Goal: Use online tool/utility: Use online tool/utility

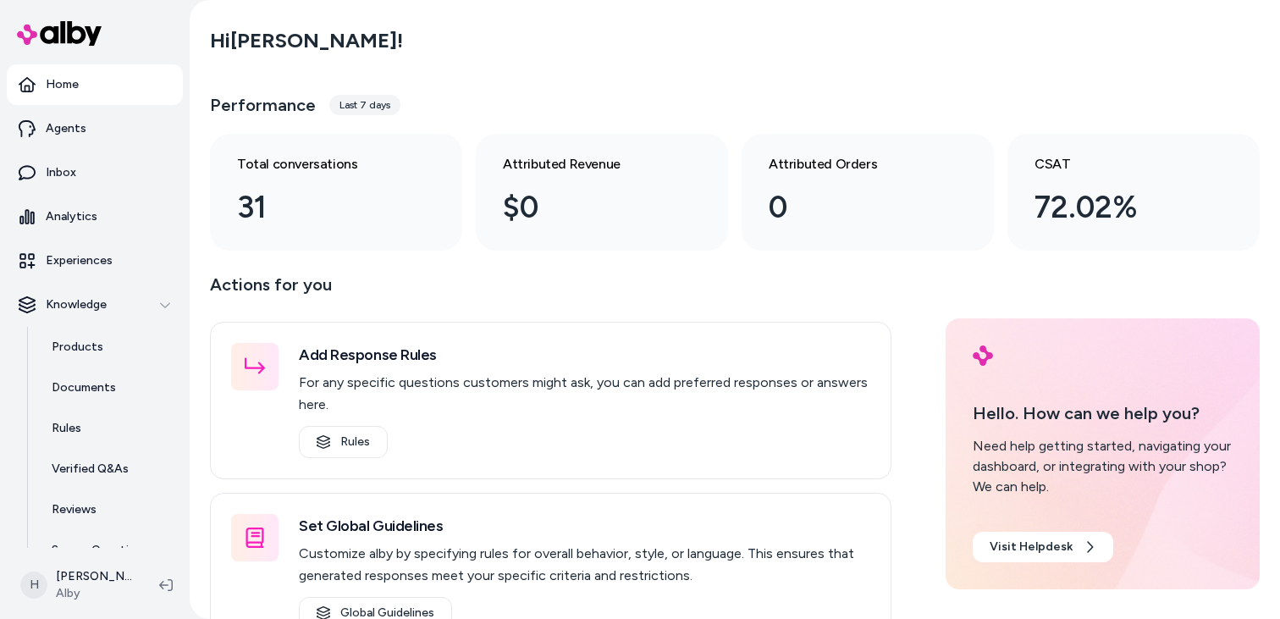
scroll to position [67, 0]
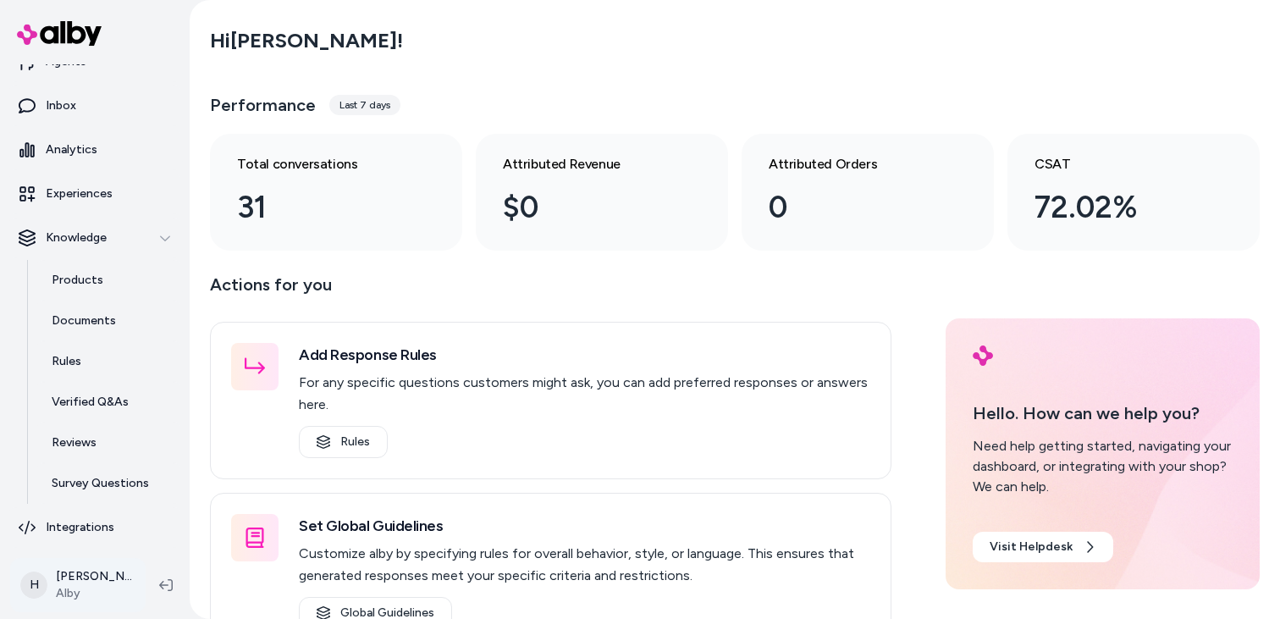
click at [100, 576] on html "Home Agents Inbox Analytics Experiences Knowledge Products Documents Rules Veri…" at bounding box center [640, 309] width 1280 height 619
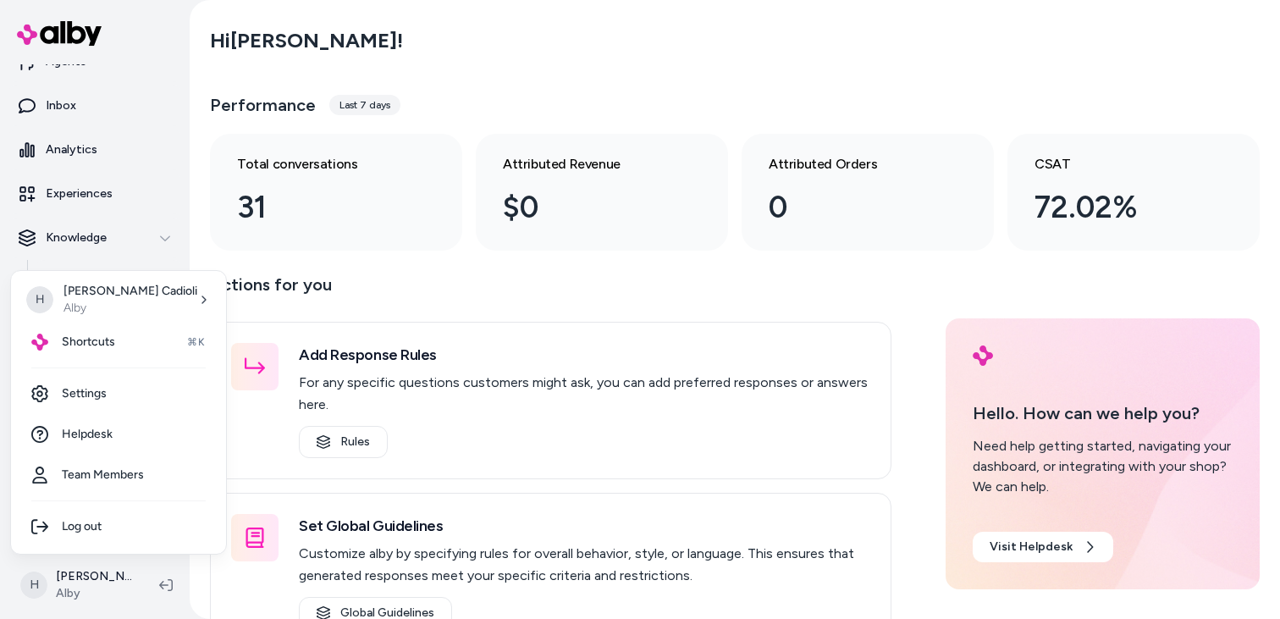
click at [538, 96] on html "Home Agents Inbox Analytics Experiences Knowledge Products Documents Rules Veri…" at bounding box center [640, 309] width 1280 height 619
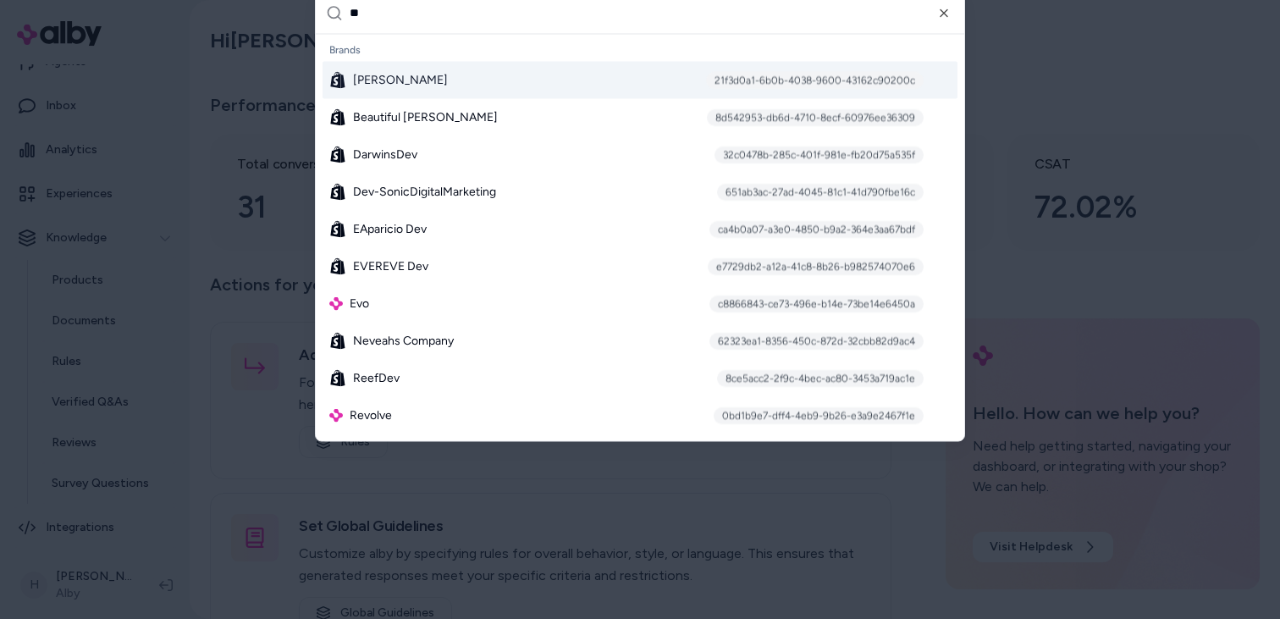
type input "***"
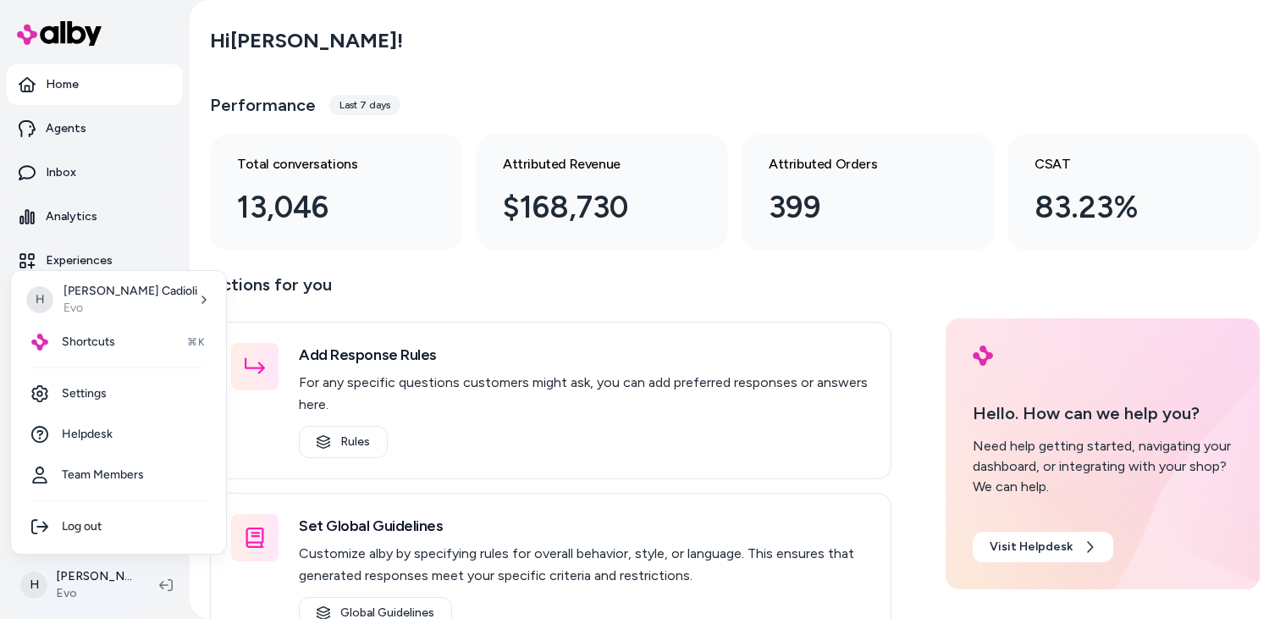
click at [108, 585] on html "Home Agents Inbox Analytics Experiences Knowledge Products Documents Rules Veri…" at bounding box center [640, 309] width 1280 height 619
click at [145, 408] on link "Settings" at bounding box center [119, 393] width 202 height 41
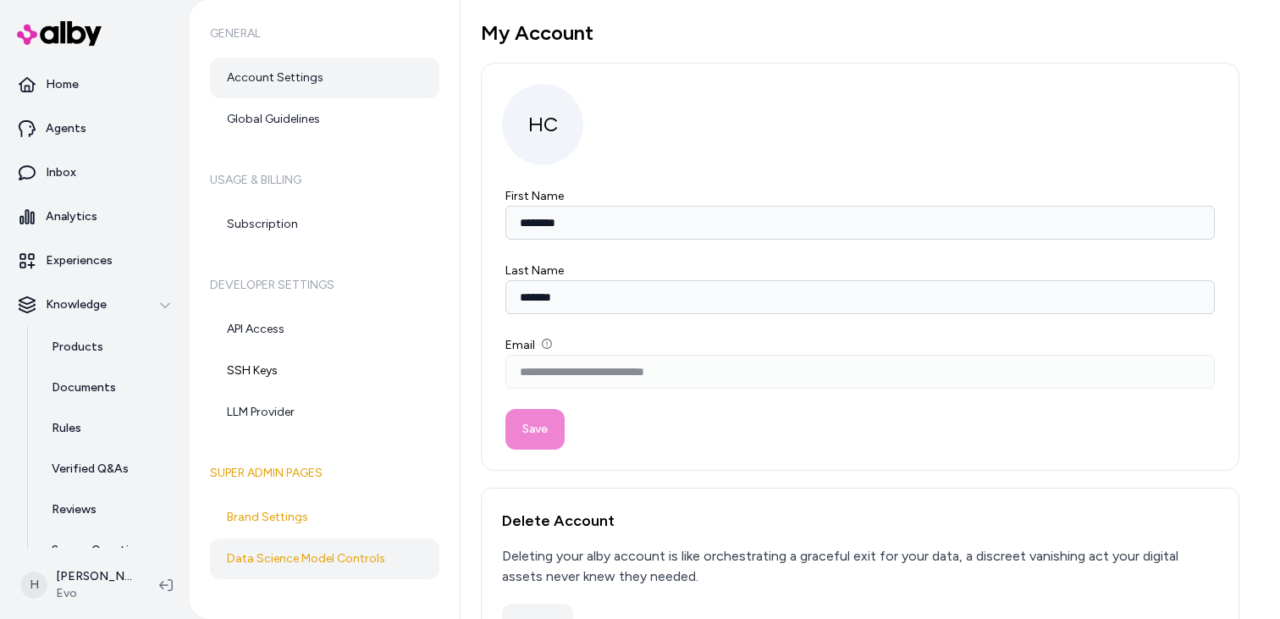
click at [297, 549] on link "Data Science Model Controls" at bounding box center [324, 559] width 229 height 41
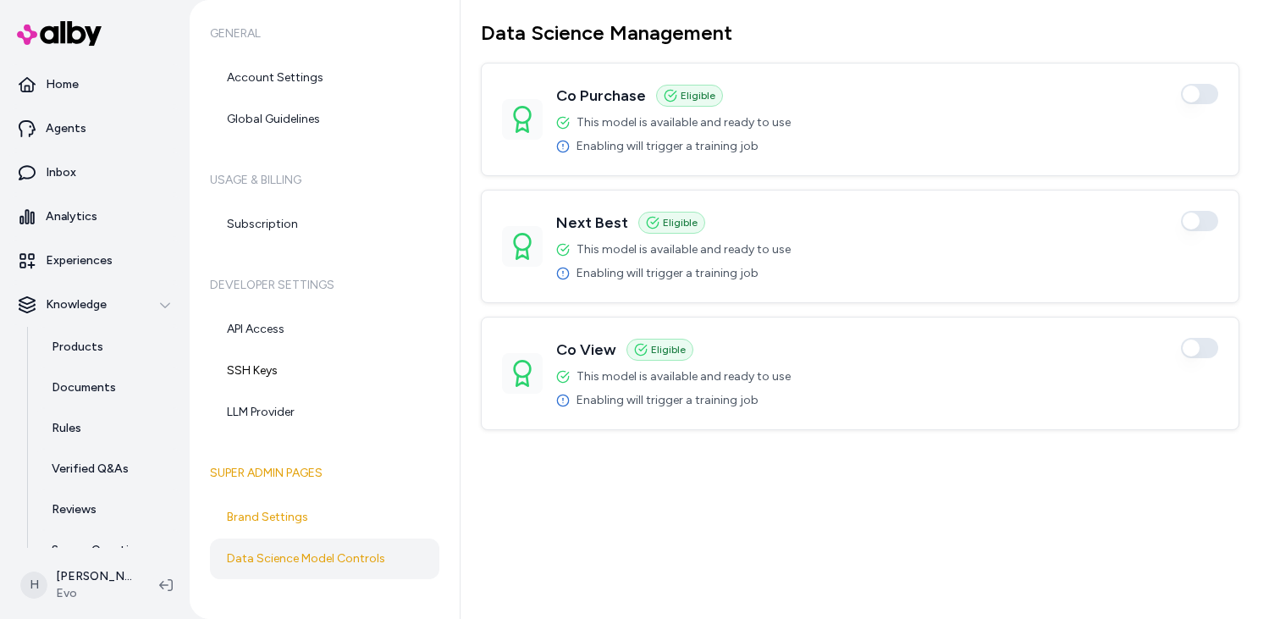
click at [1162, 51] on div "Data Science Management Co Purchase Eligible Enabled This model is available an…" at bounding box center [860, 225] width 759 height 410
click at [84, 138] on link "Agents" at bounding box center [95, 128] width 176 height 41
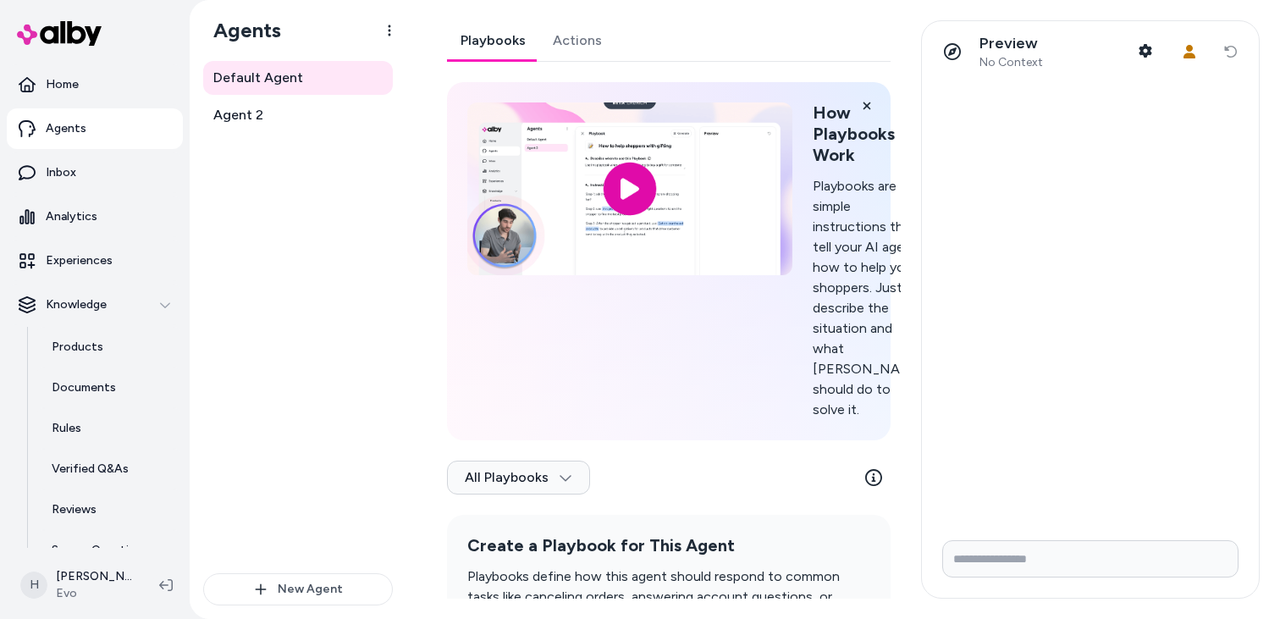
click at [582, 49] on link "Actions" at bounding box center [577, 40] width 76 height 41
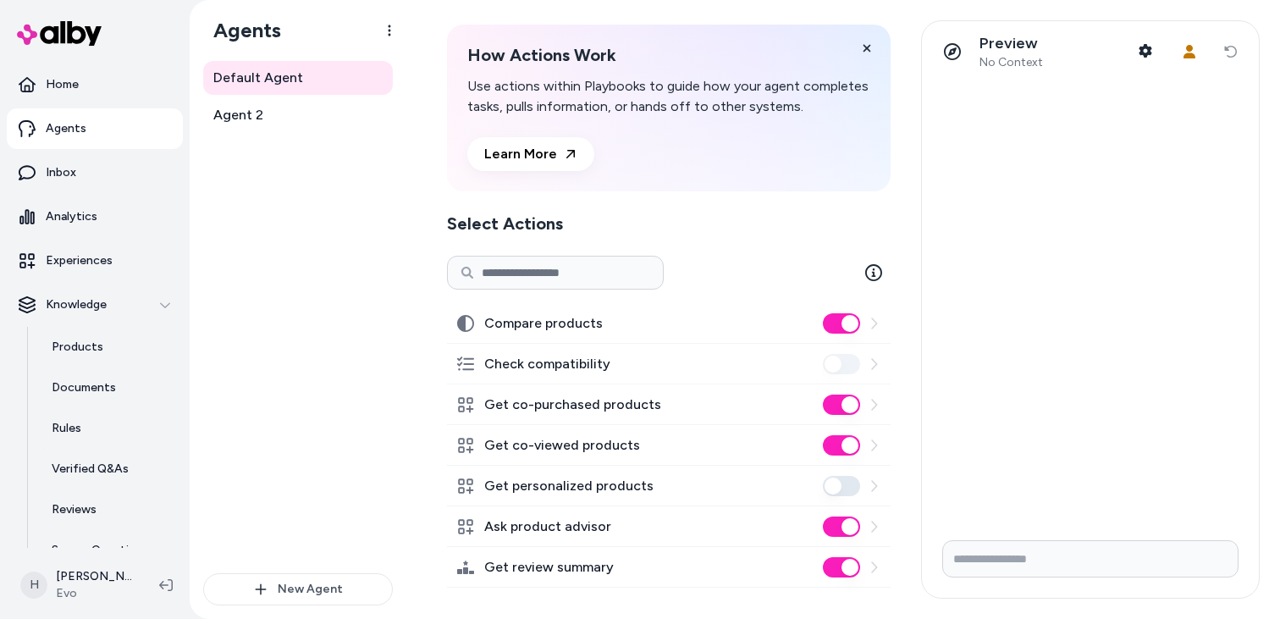
scroll to position [67, 0]
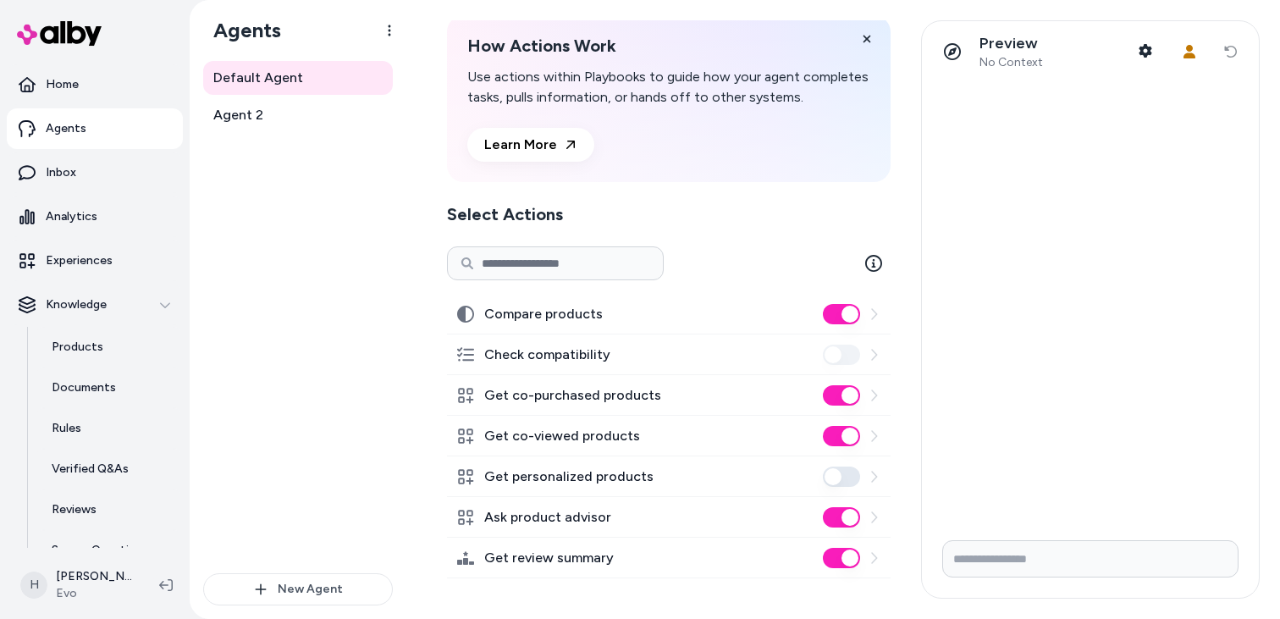
click at [292, 226] on div "Default Agent Agent 2" at bounding box center [298, 317] width 190 height 512
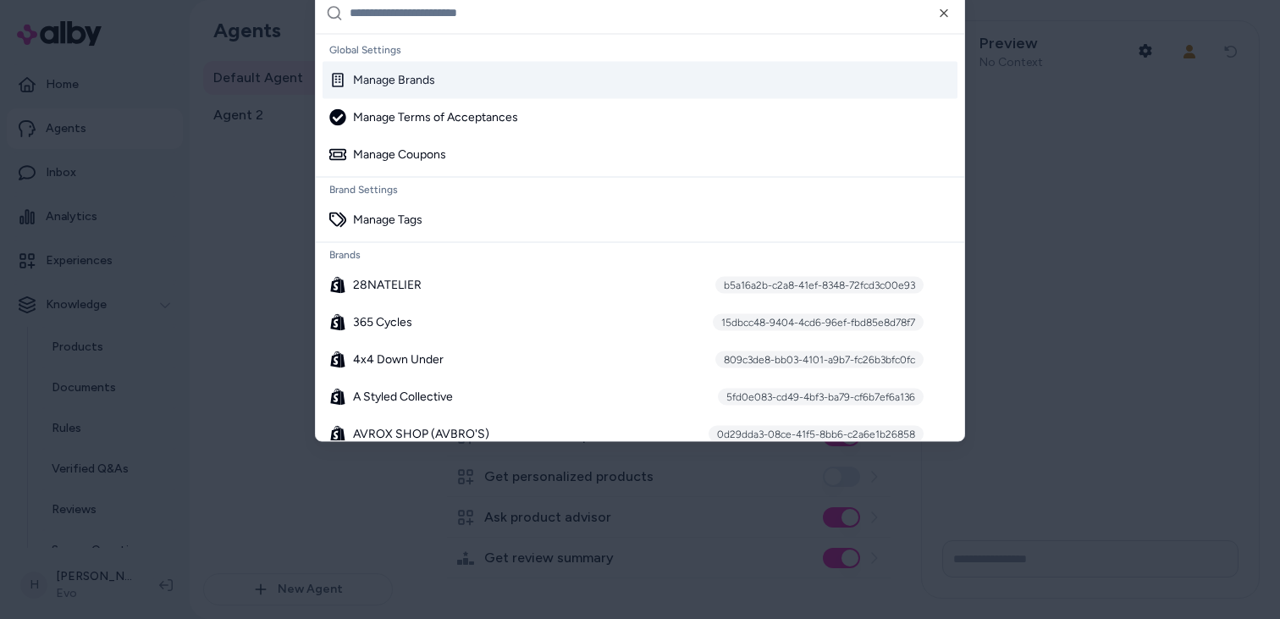
type input "*"
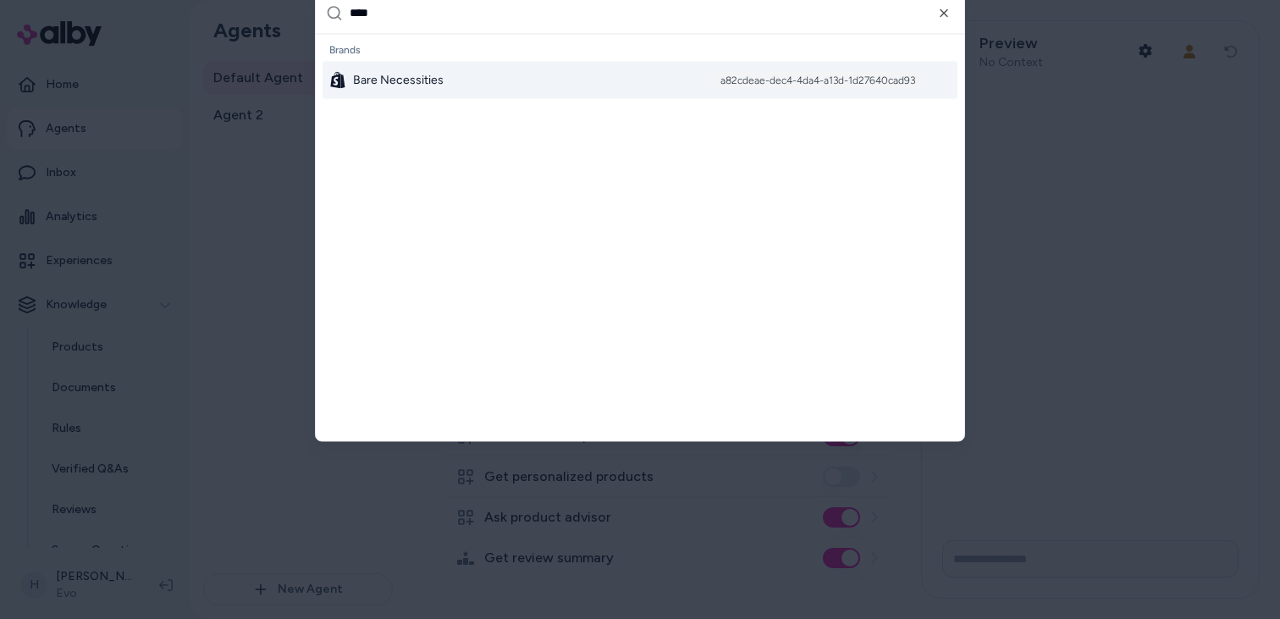
type input "****"
click at [414, 80] on span "Bare Necessities" at bounding box center [398, 79] width 91 height 17
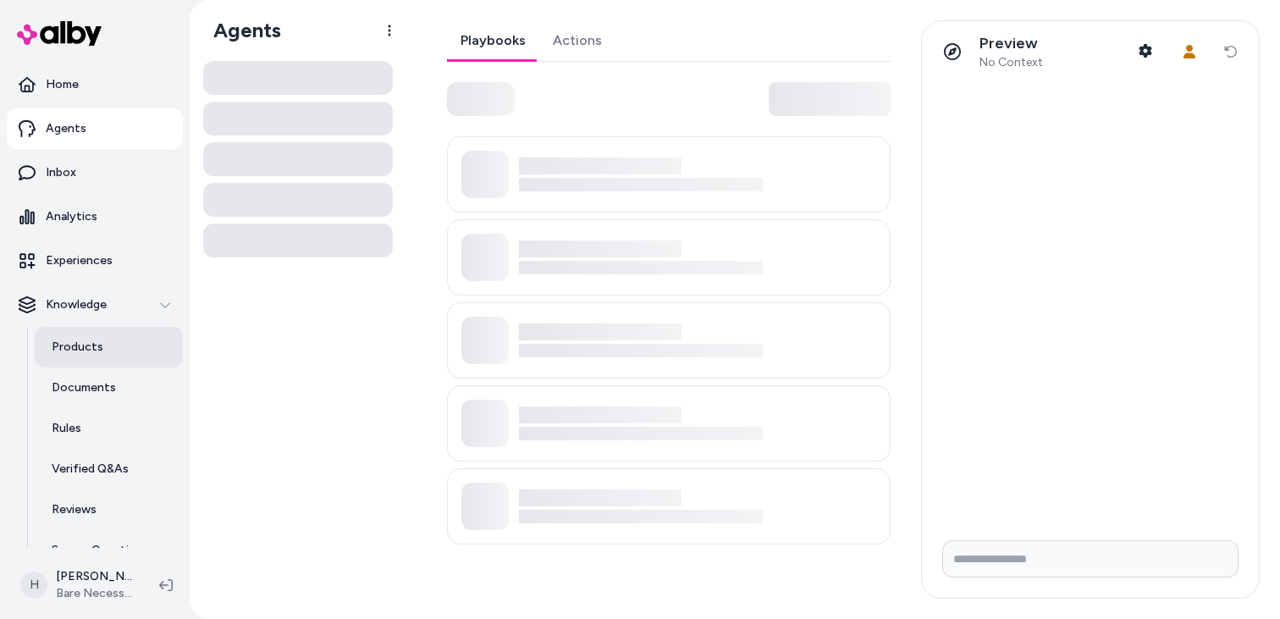
click at [104, 351] on link "Products" at bounding box center [109, 347] width 148 height 41
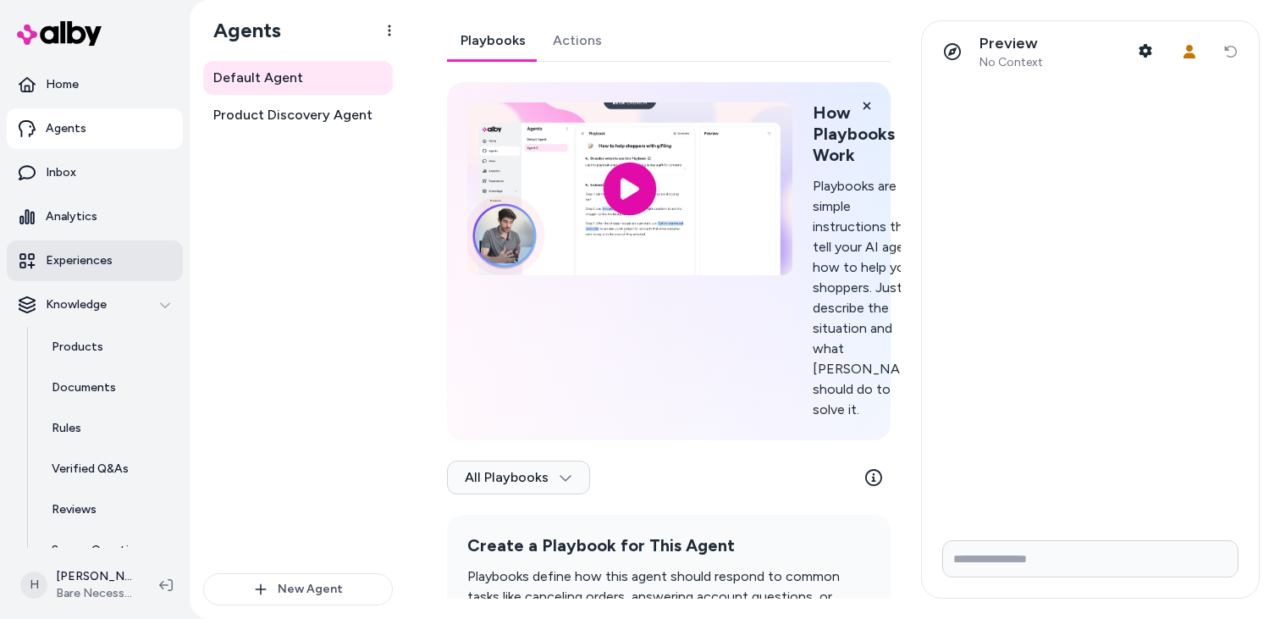
click at [105, 266] on p "Experiences" at bounding box center [79, 260] width 67 height 17
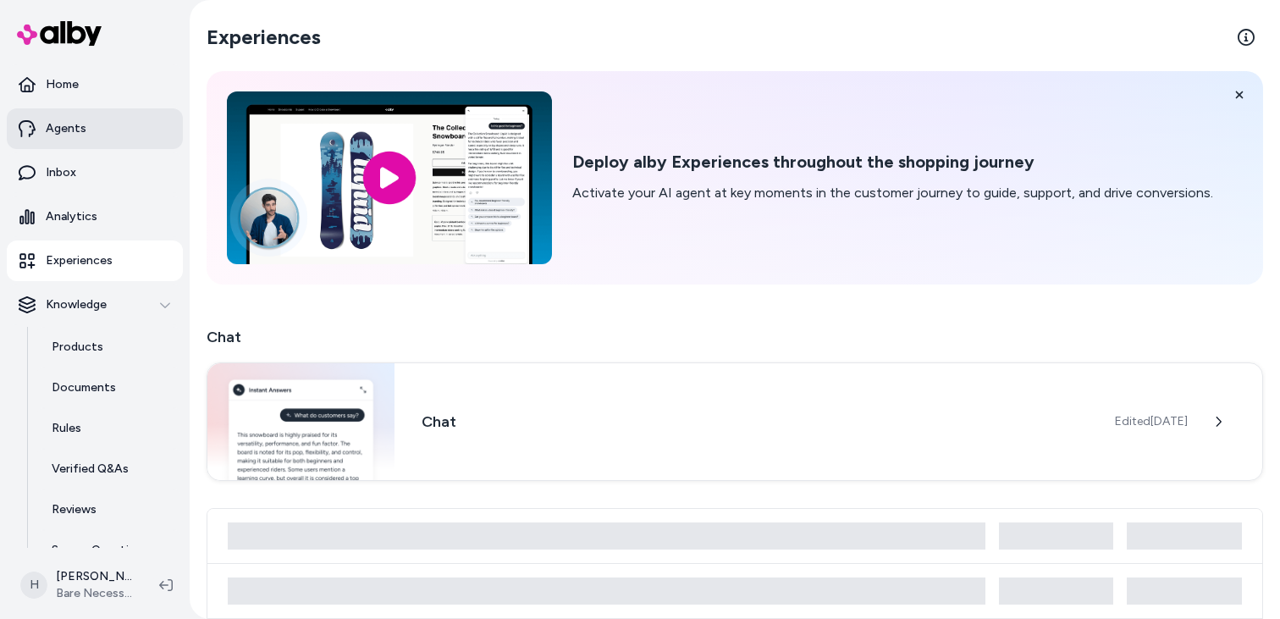
click at [135, 139] on link "Agents" at bounding box center [95, 128] width 176 height 41
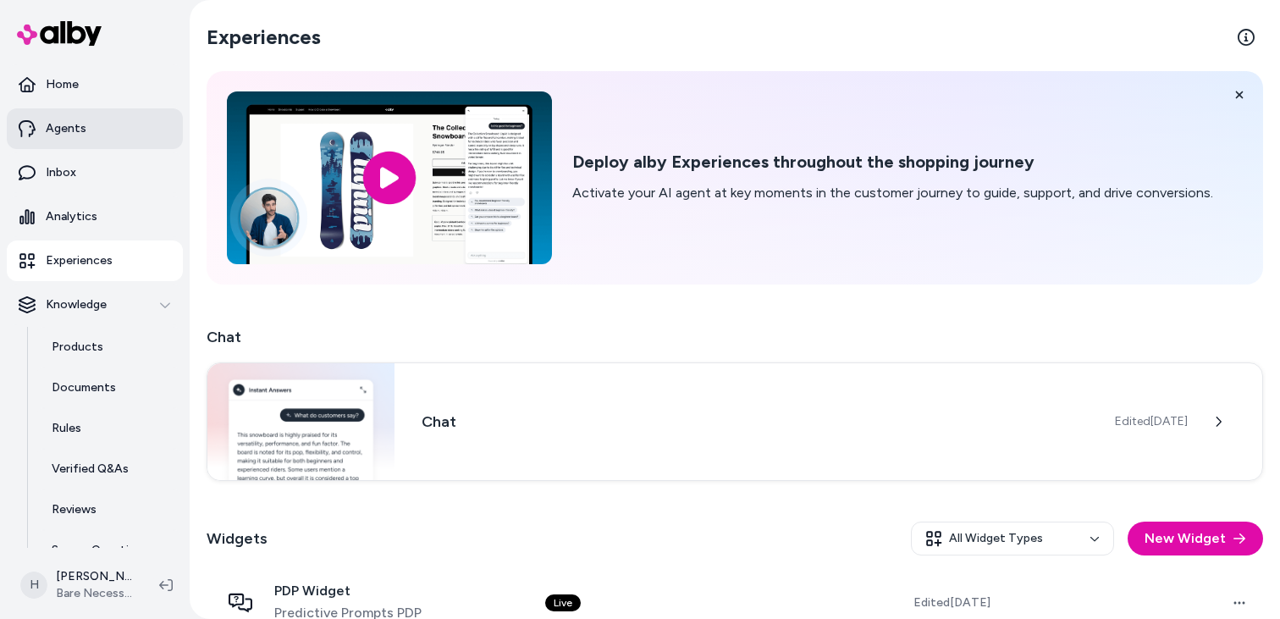
click at [91, 119] on link "Agents" at bounding box center [95, 128] width 176 height 41
click at [91, 130] on link "Agents" at bounding box center [95, 128] width 176 height 41
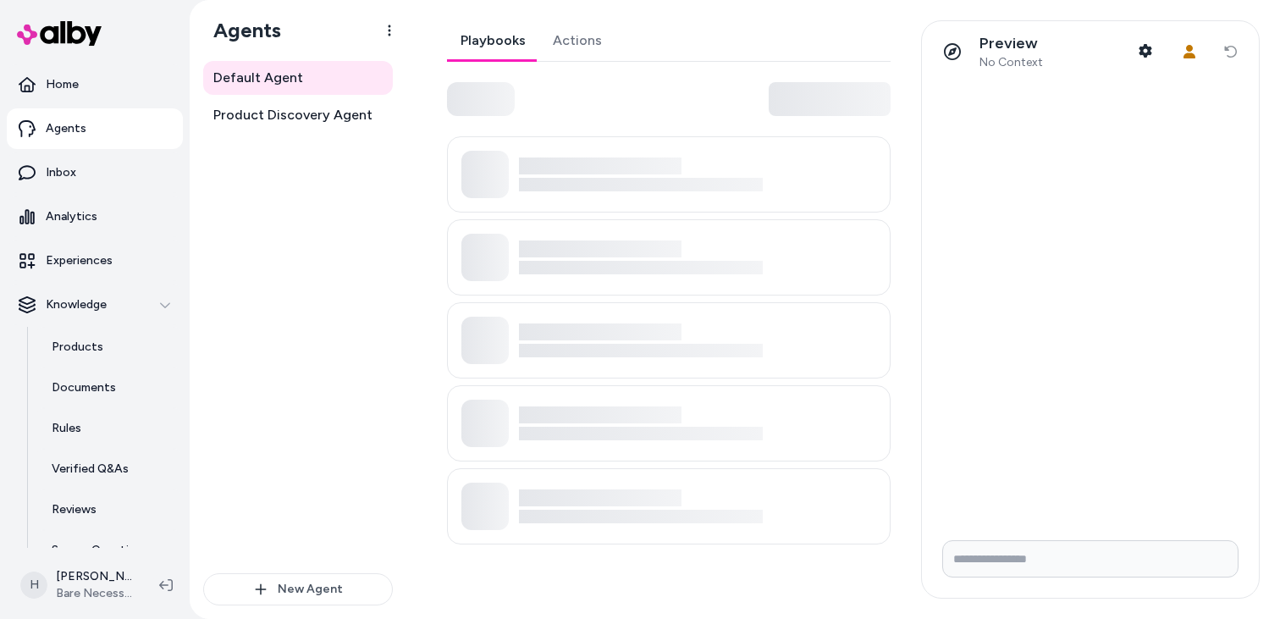
click at [572, 40] on link "Actions" at bounding box center [577, 40] width 76 height 41
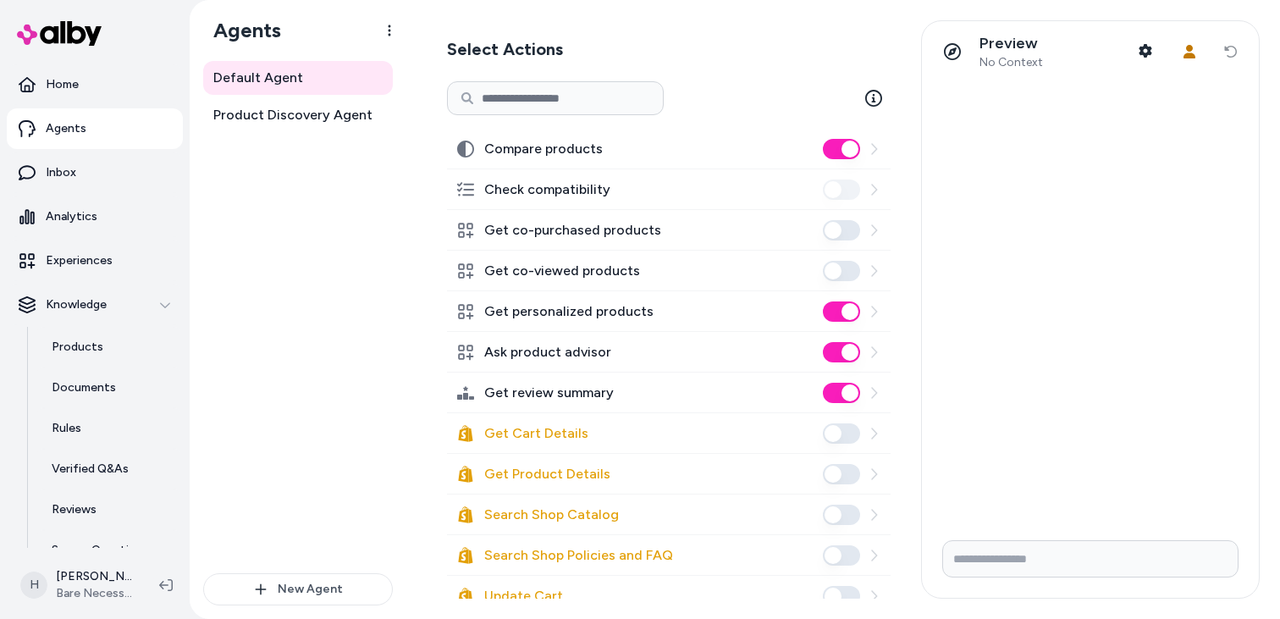
scroll to position [270, 0]
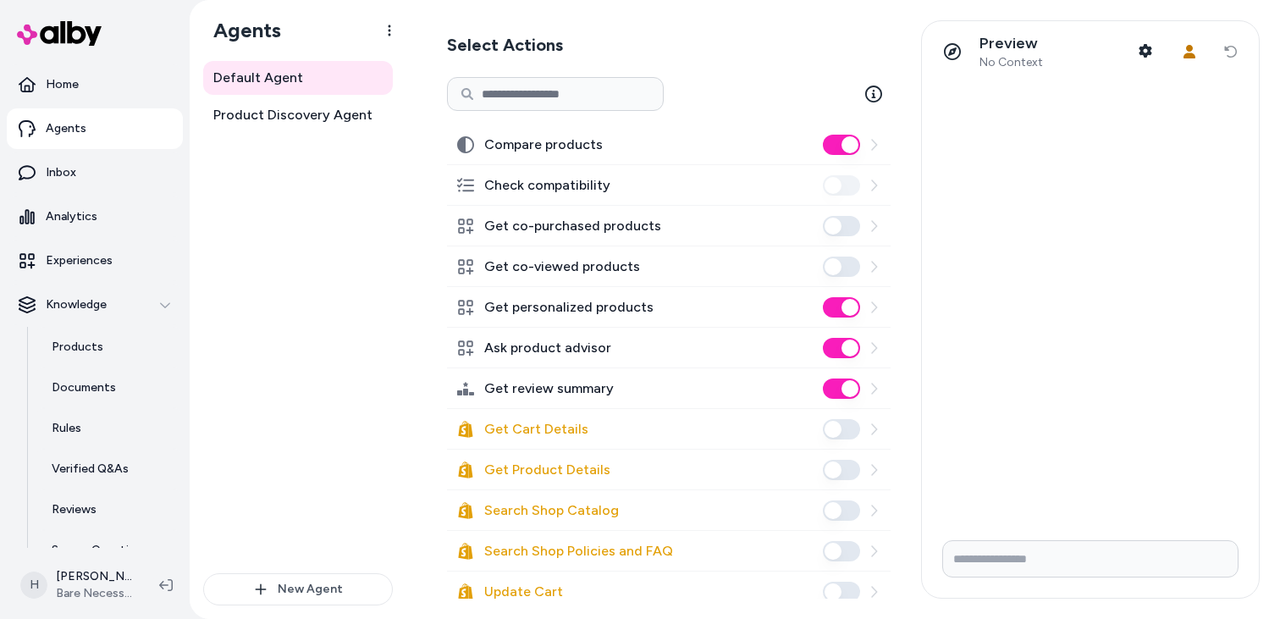
scroll to position [259, 0]
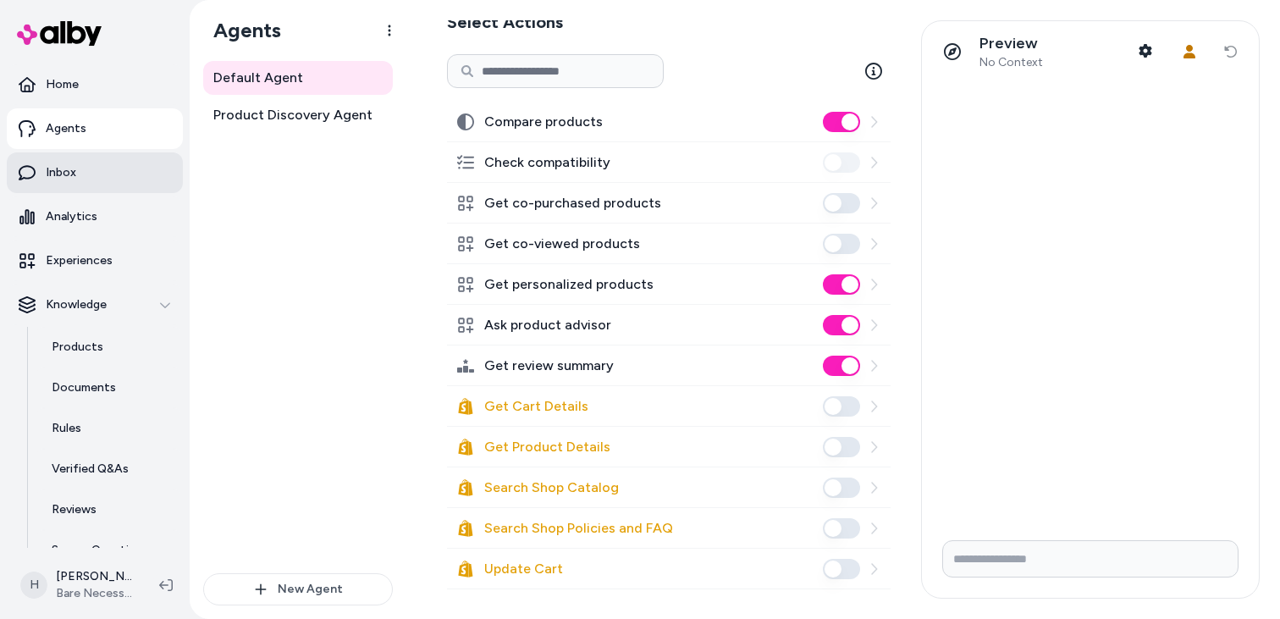
click at [102, 164] on link "Inbox" at bounding box center [95, 172] width 176 height 41
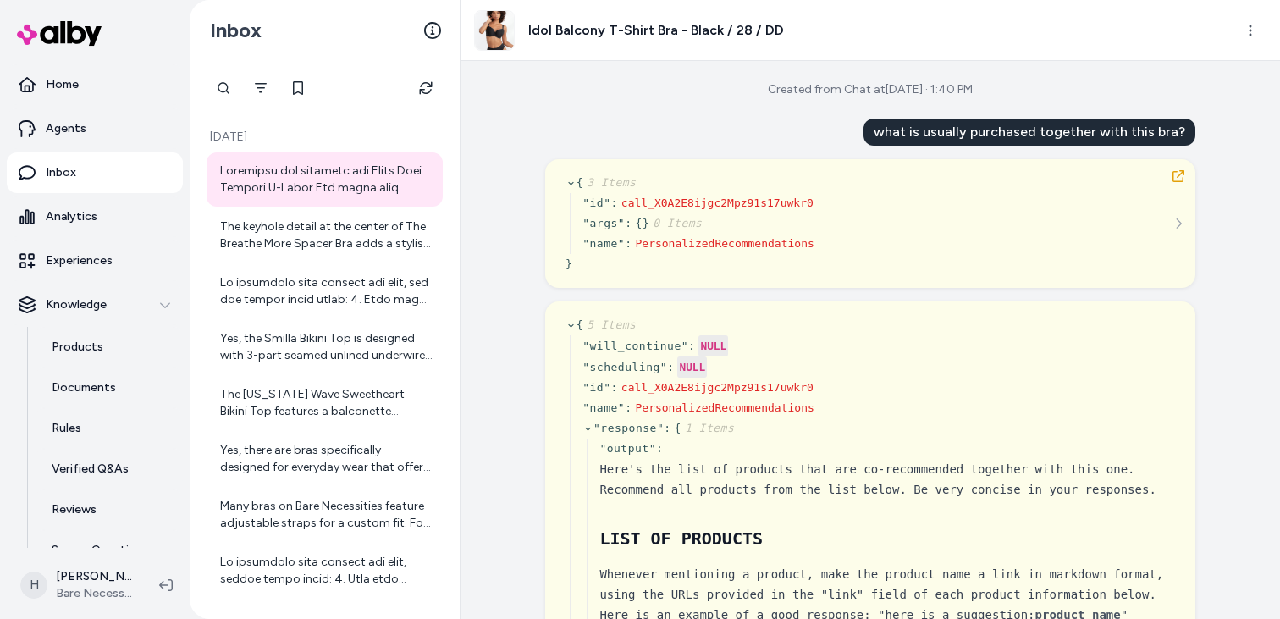
click at [692, 248] on span "PersonalizedRecommendations" at bounding box center [724, 243] width 179 height 13
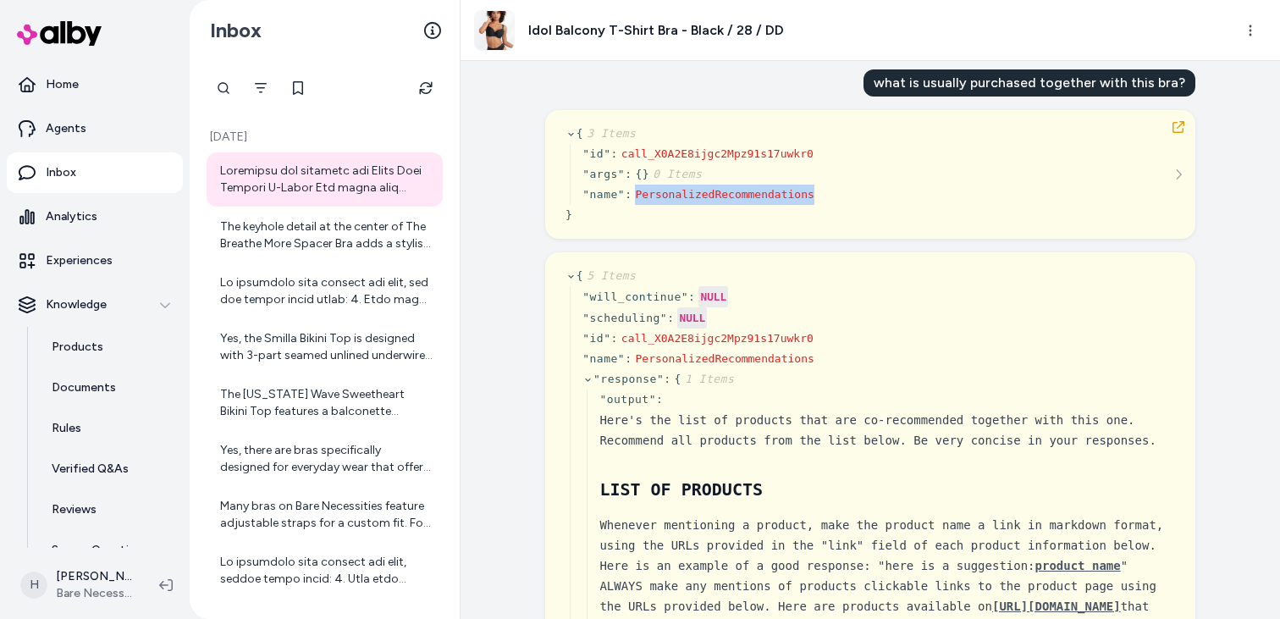
scroll to position [52, 0]
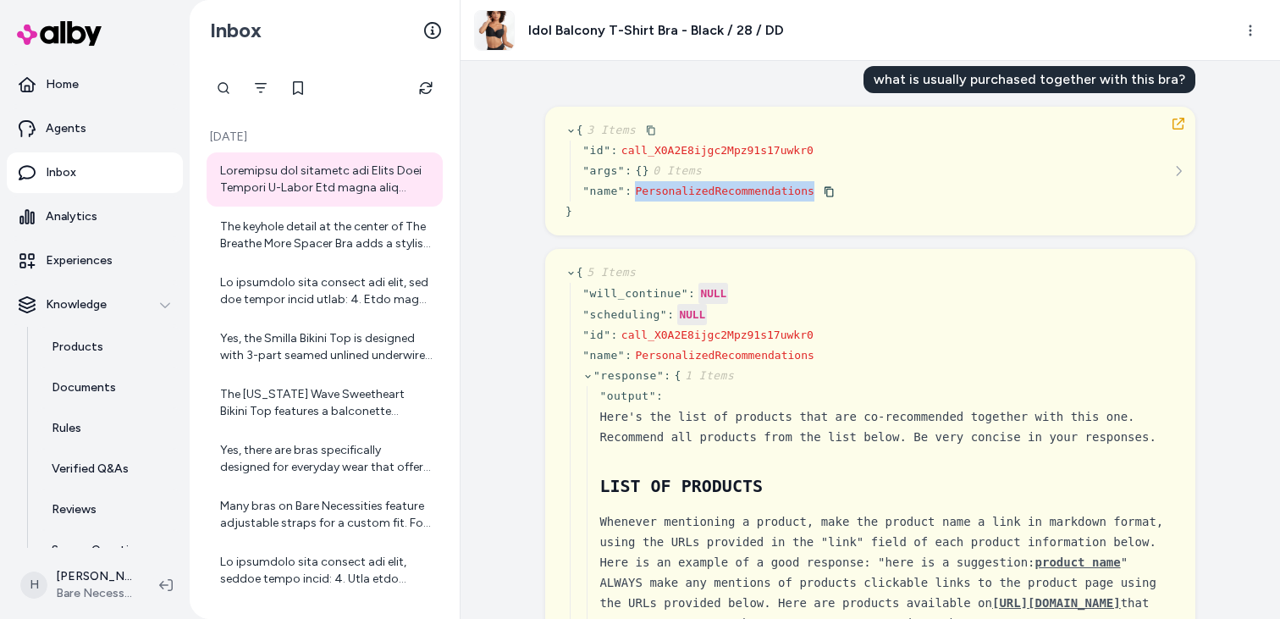
click at [759, 194] on span "PersonalizedRecommendations" at bounding box center [724, 191] width 179 height 13
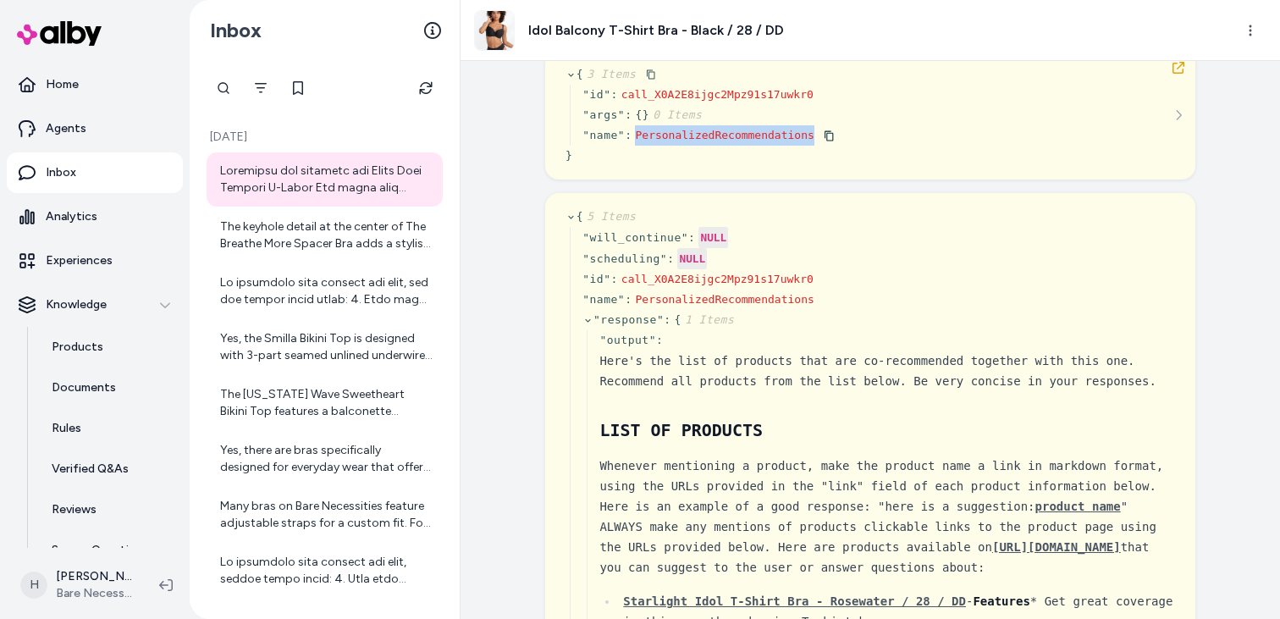
scroll to position [77, 0]
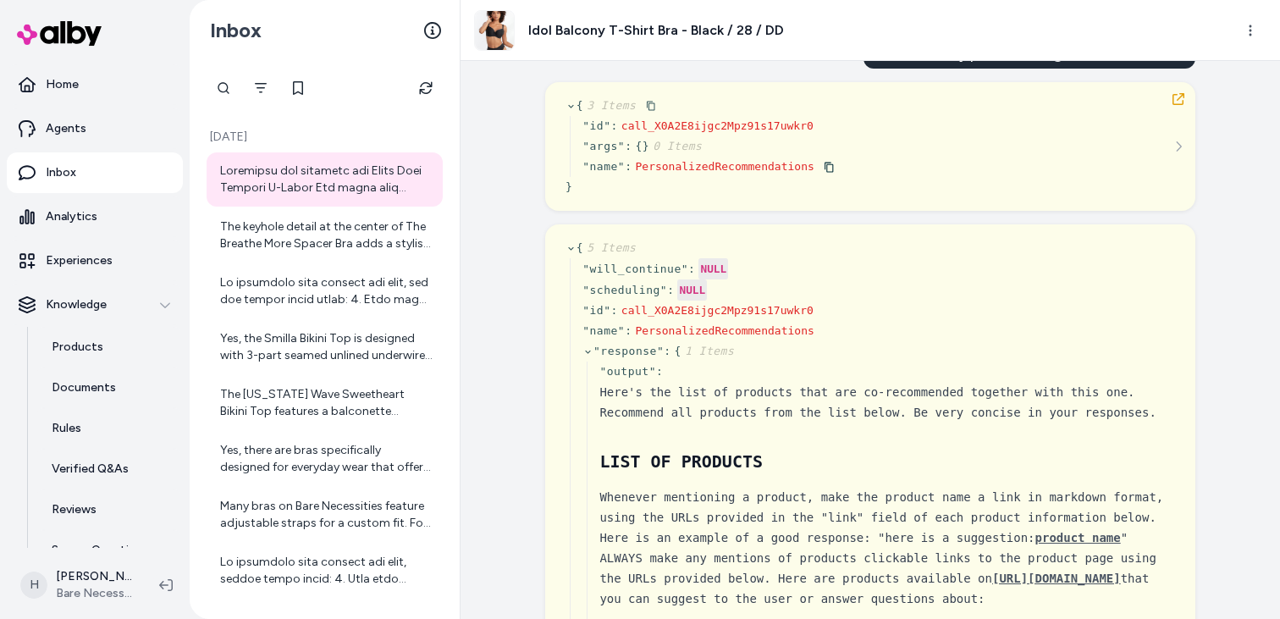
click at [761, 162] on span "PersonalizedRecommendations" at bounding box center [724, 166] width 179 height 13
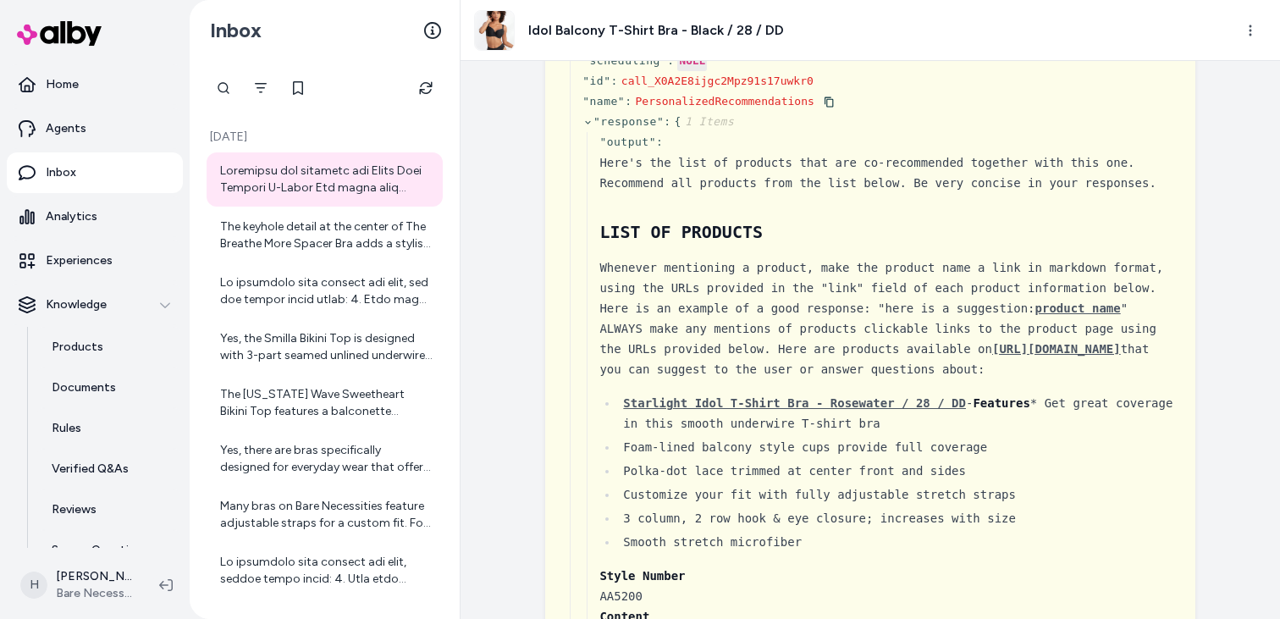
scroll to position [313, 0]
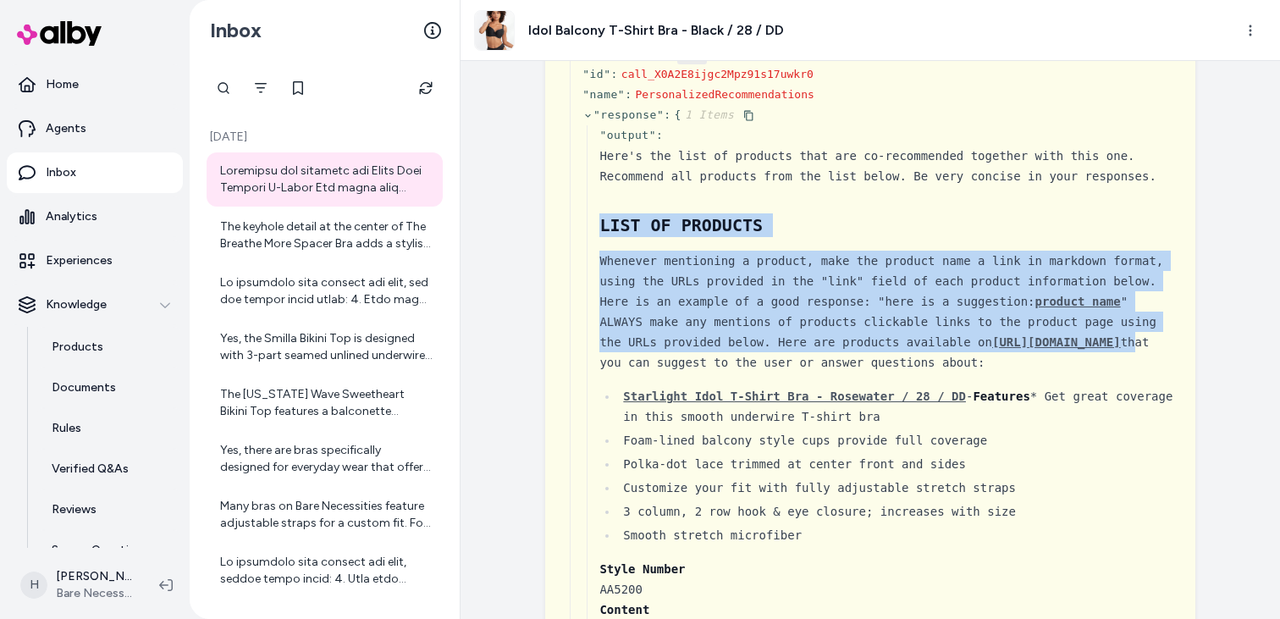
drag, startPoint x: 594, startPoint y: 220, endPoint x: 834, endPoint y: 367, distance: 281.3
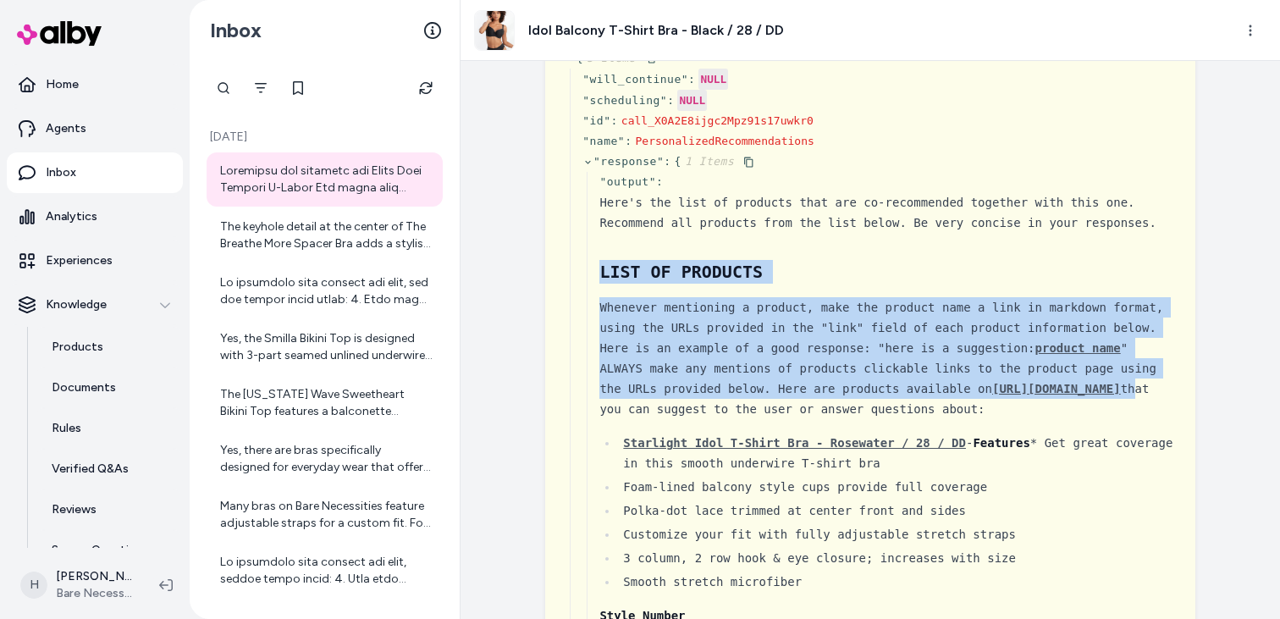
scroll to position [260, 0]
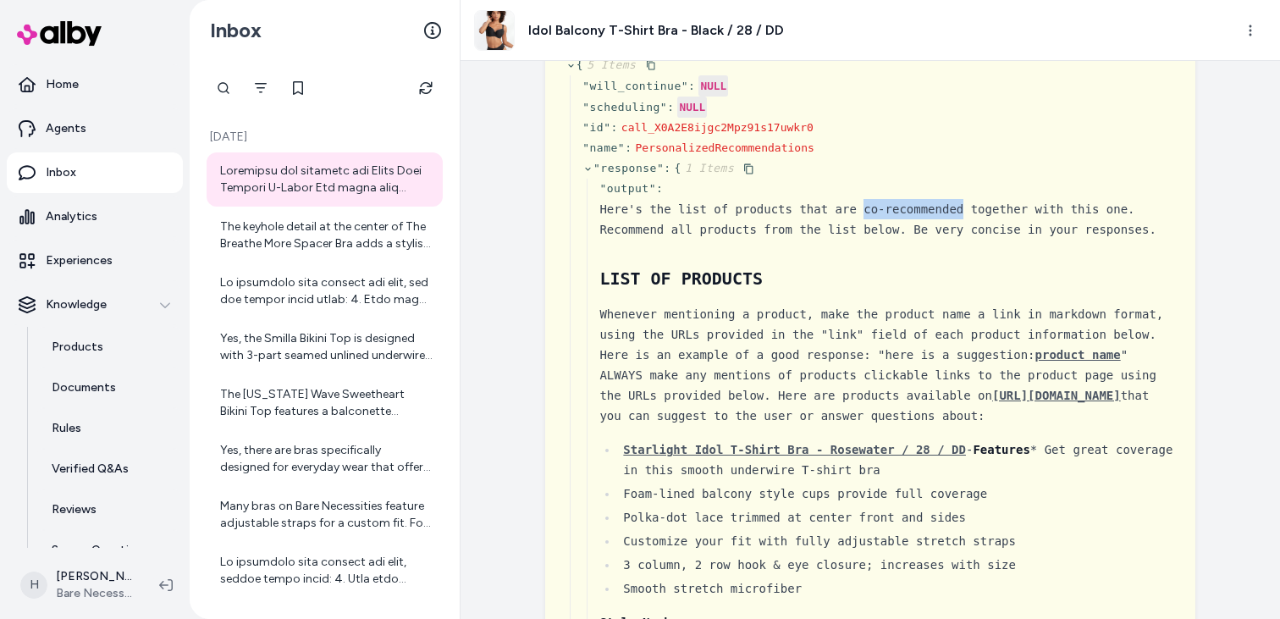
drag, startPoint x: 865, startPoint y: 209, endPoint x: 961, endPoint y: 213, distance: 95.8
click at [961, 213] on div "Here's the list of products that are co-recommended together with this one. Rec…" at bounding box center [887, 219] width 576 height 41
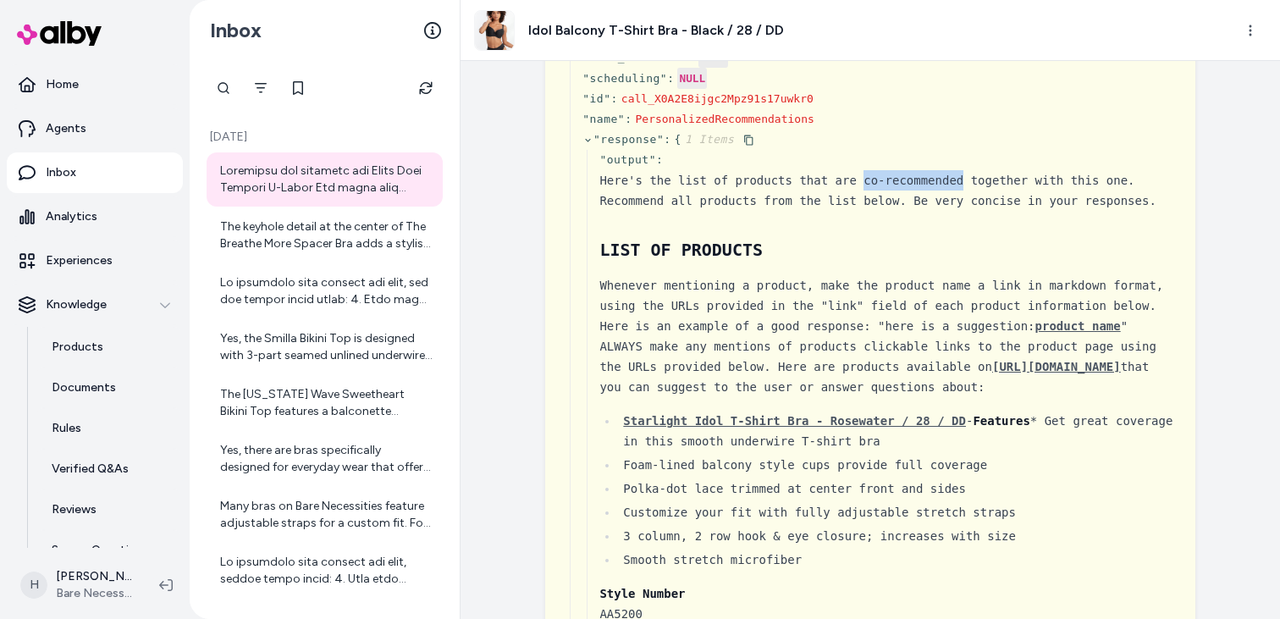
scroll to position [284, 0]
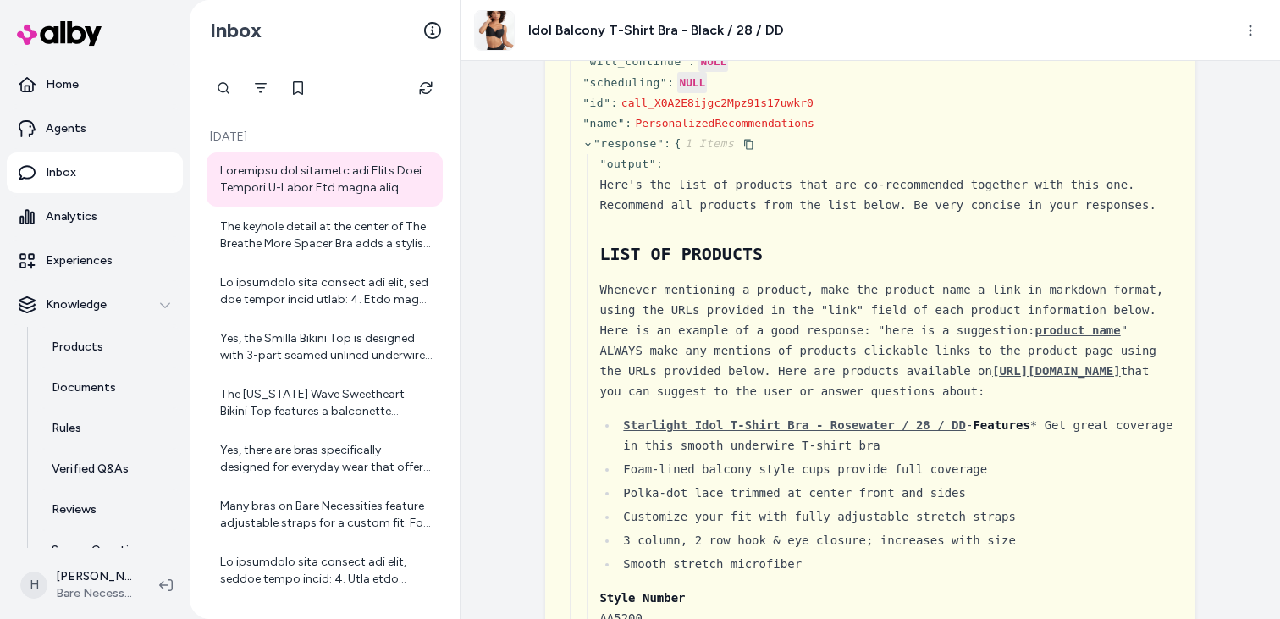
click at [867, 180] on div "Here's the list of products that are co-recommended together with this one. Rec…" at bounding box center [887, 194] width 576 height 41
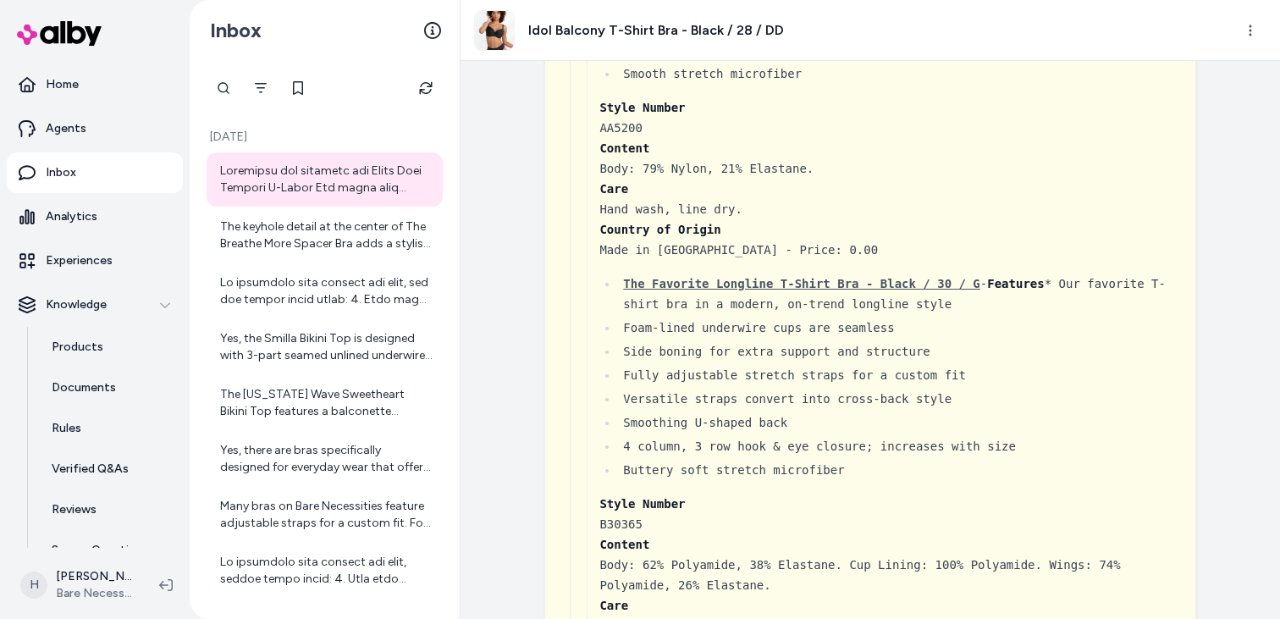
scroll to position [776, 0]
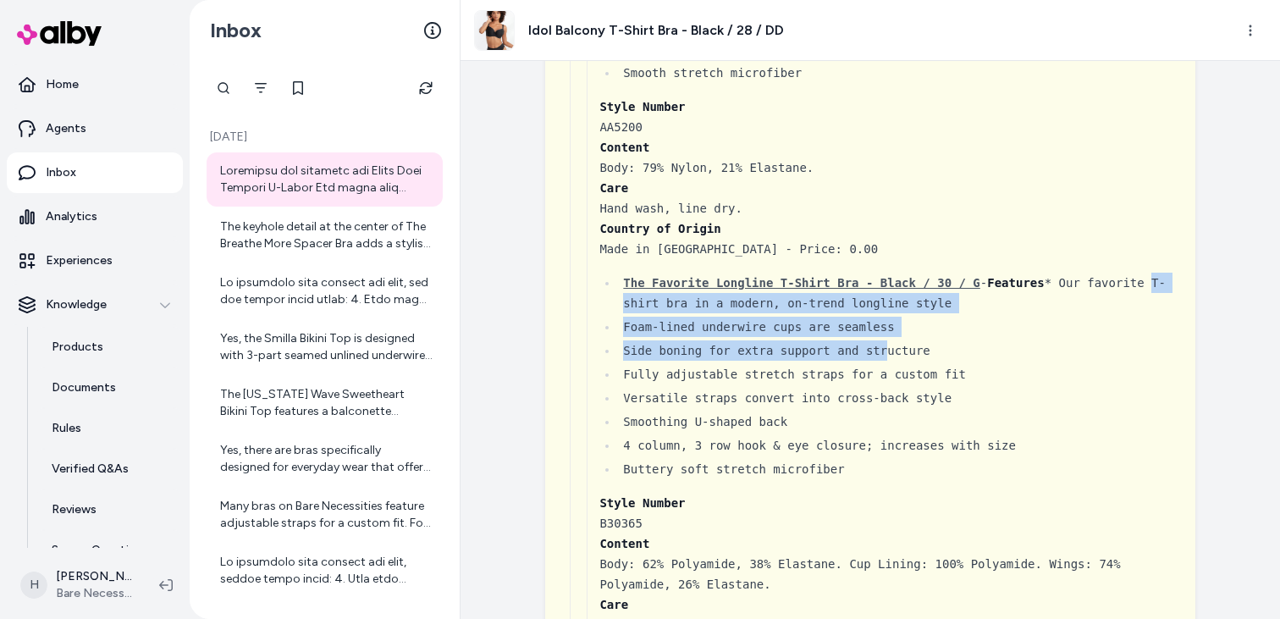
drag, startPoint x: 623, startPoint y: 328, endPoint x: 897, endPoint y: 365, distance: 276.0
click at [896, 364] on ul "The Favorite Longline T-Shirt Bra - Black / 30 / G - Features * Our favorite T-…" at bounding box center [887, 376] width 576 height 207
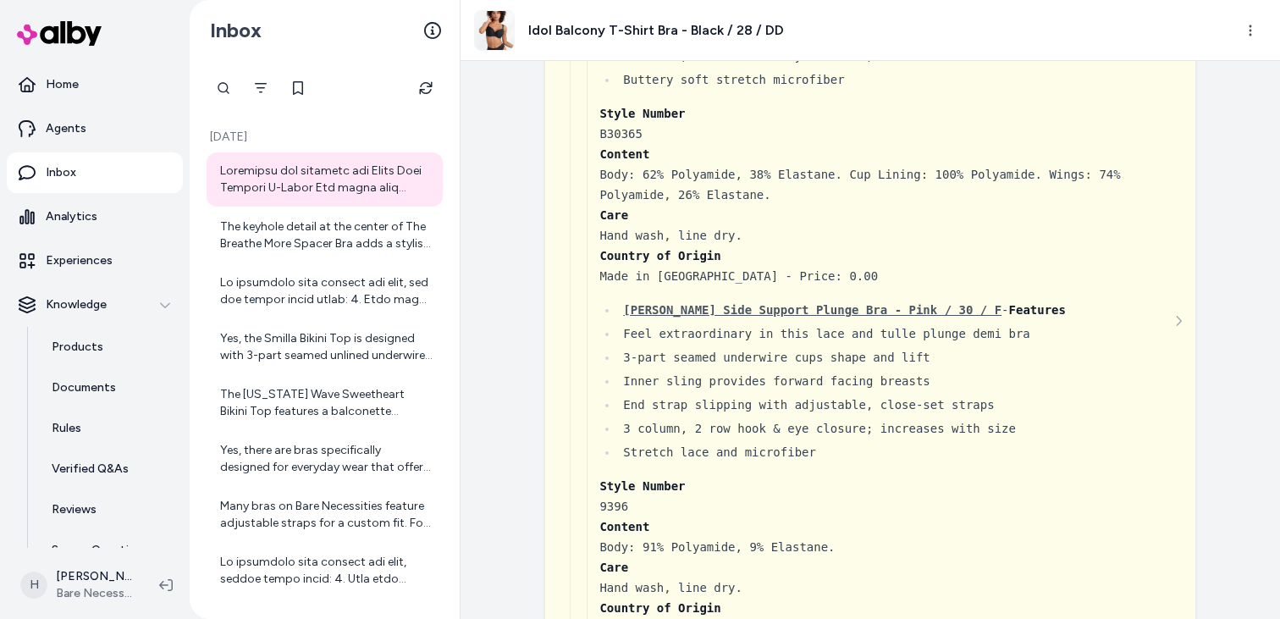
scroll to position [1153, 0]
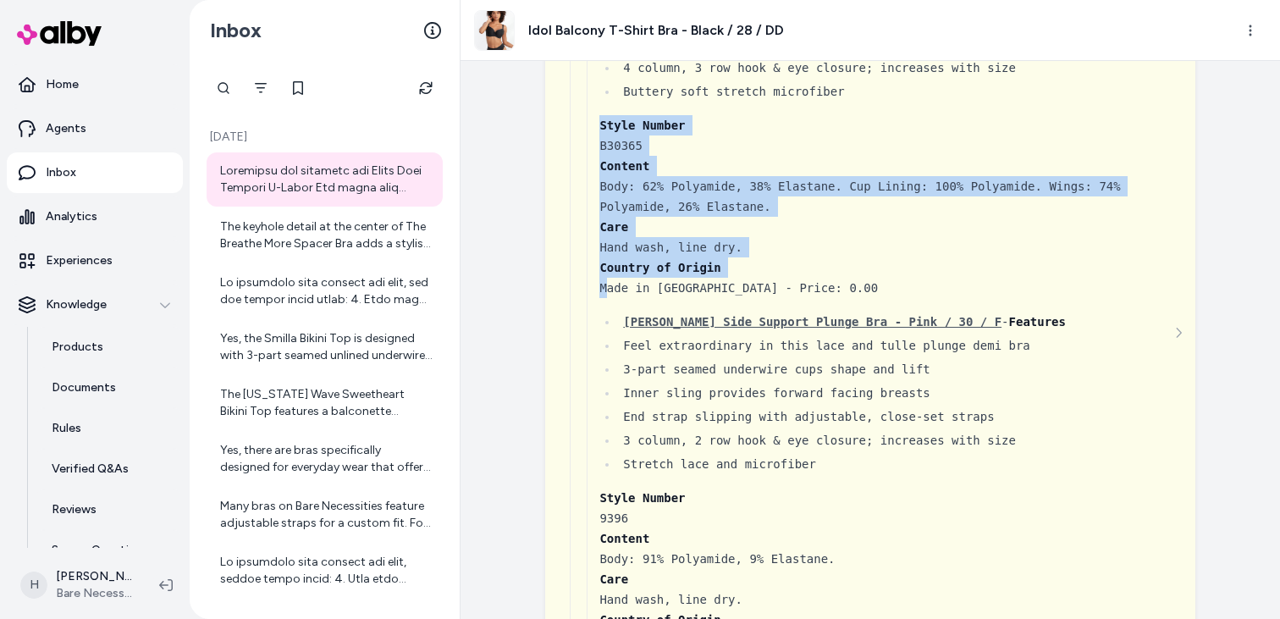
drag, startPoint x: 605, startPoint y: 134, endPoint x: 605, endPoint y: 302, distance: 168.5
click at [605, 302] on div "Here's the list of products that are co-recommended together with this one. Rec…" at bounding box center [887, 374] width 576 height 2137
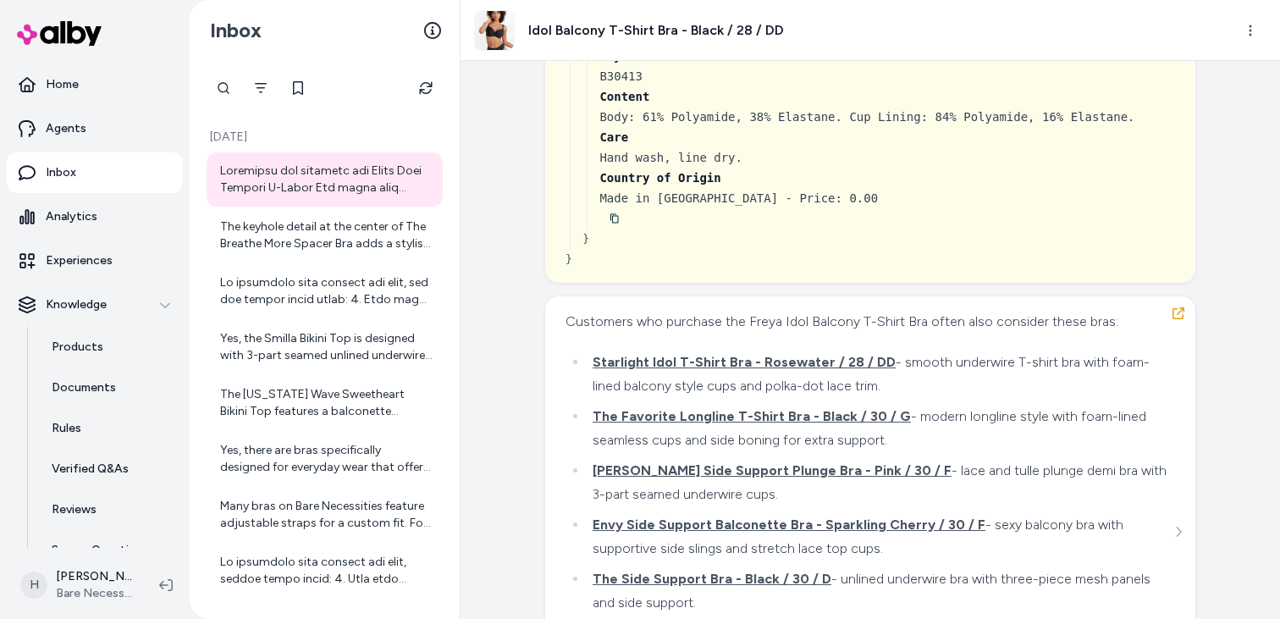
scroll to position [2488, 0]
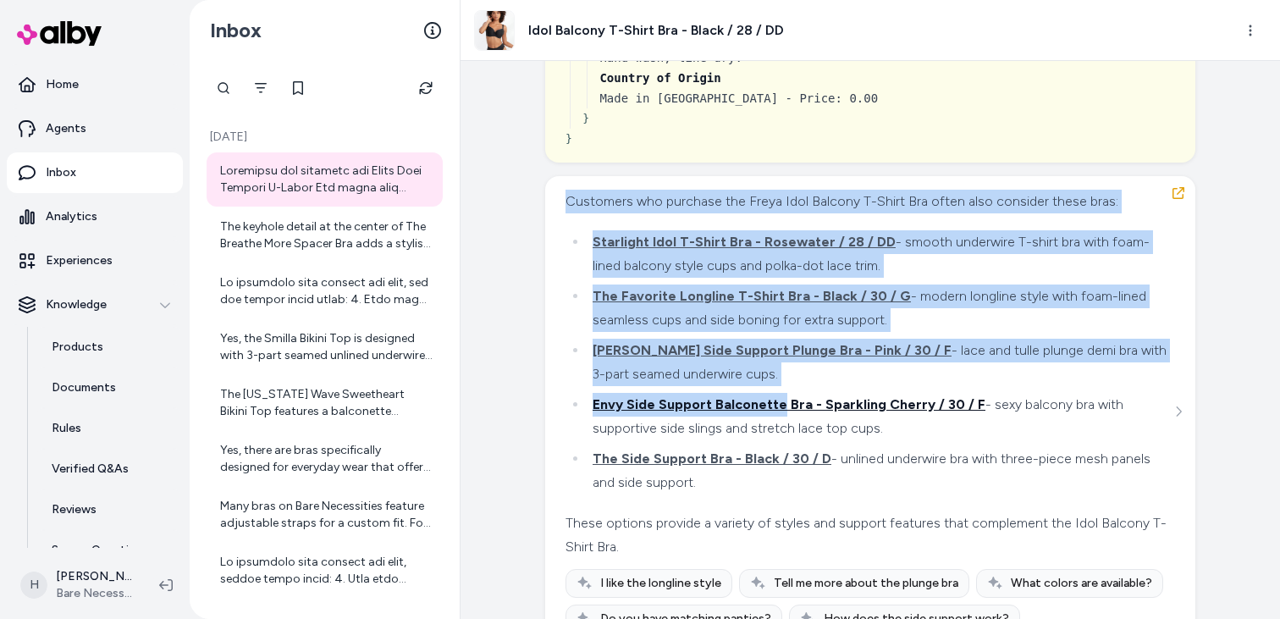
drag, startPoint x: 570, startPoint y: 222, endPoint x: 776, endPoint y: 425, distance: 289.2
click at [776, 425] on div "Customers who purchase the Freya Idol Balcony T-Shirt Bra often also consider t…" at bounding box center [868, 374] width 605 height 369
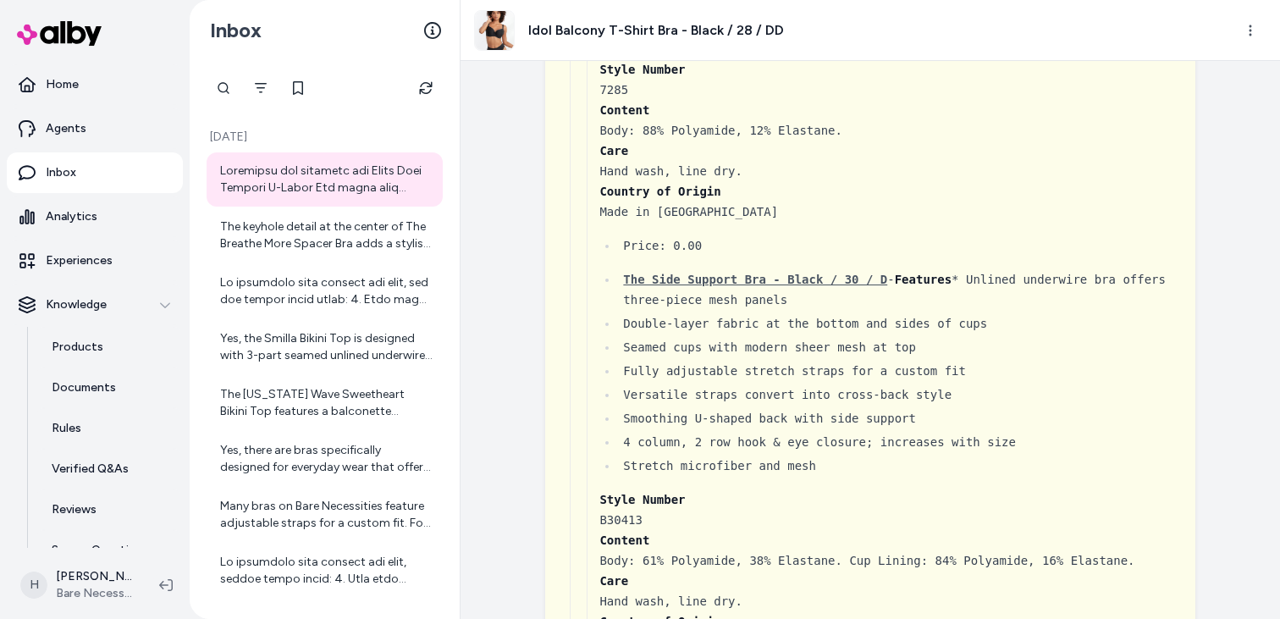
scroll to position [1853, 0]
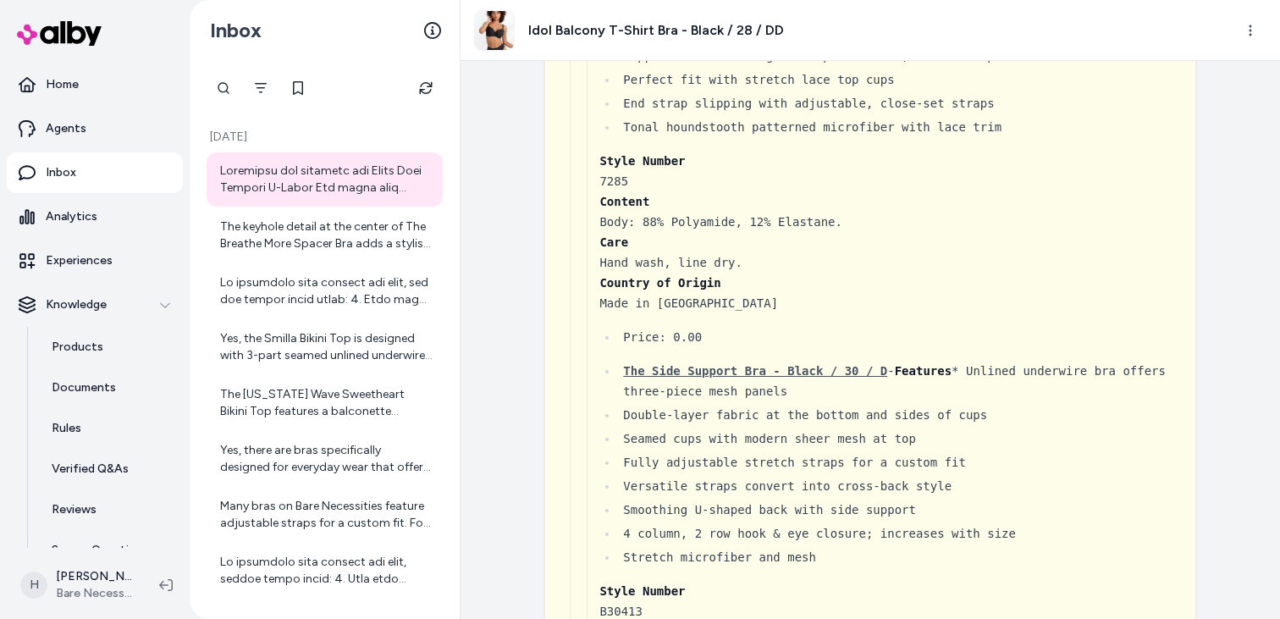
click at [933, 137] on div "Tonal houndstooth patterned microfiber with lace trim" at bounding box center [899, 127] width 552 height 20
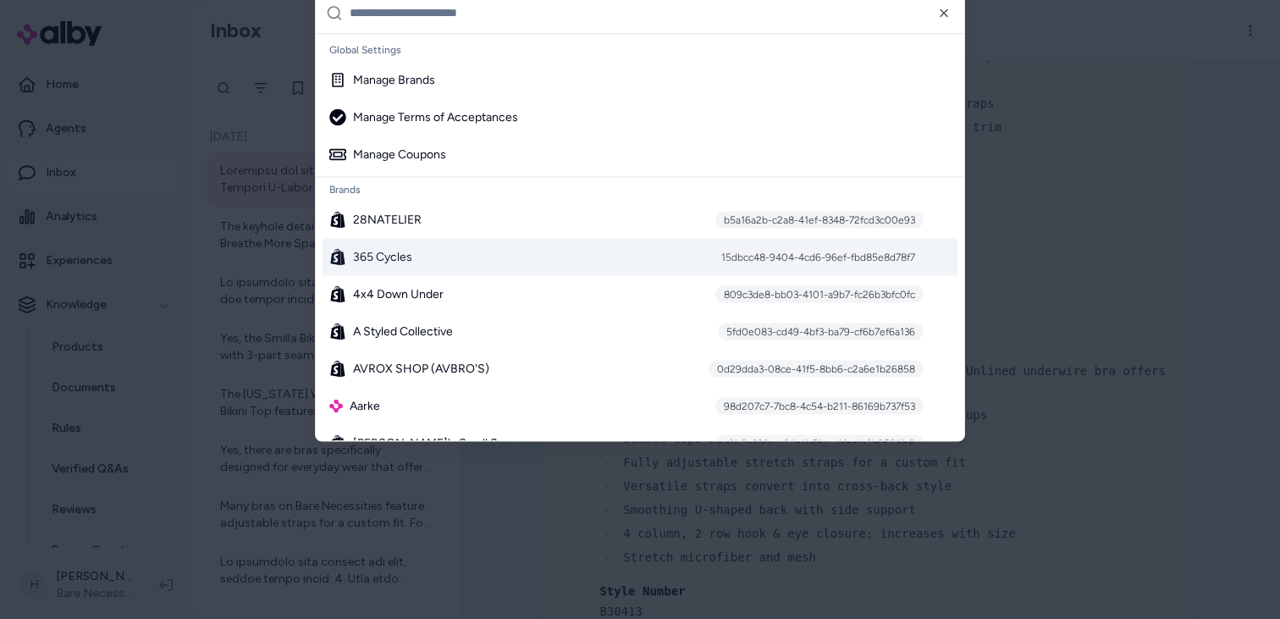
click at [384, 262] on span "365 Cycles" at bounding box center [382, 256] width 59 height 17
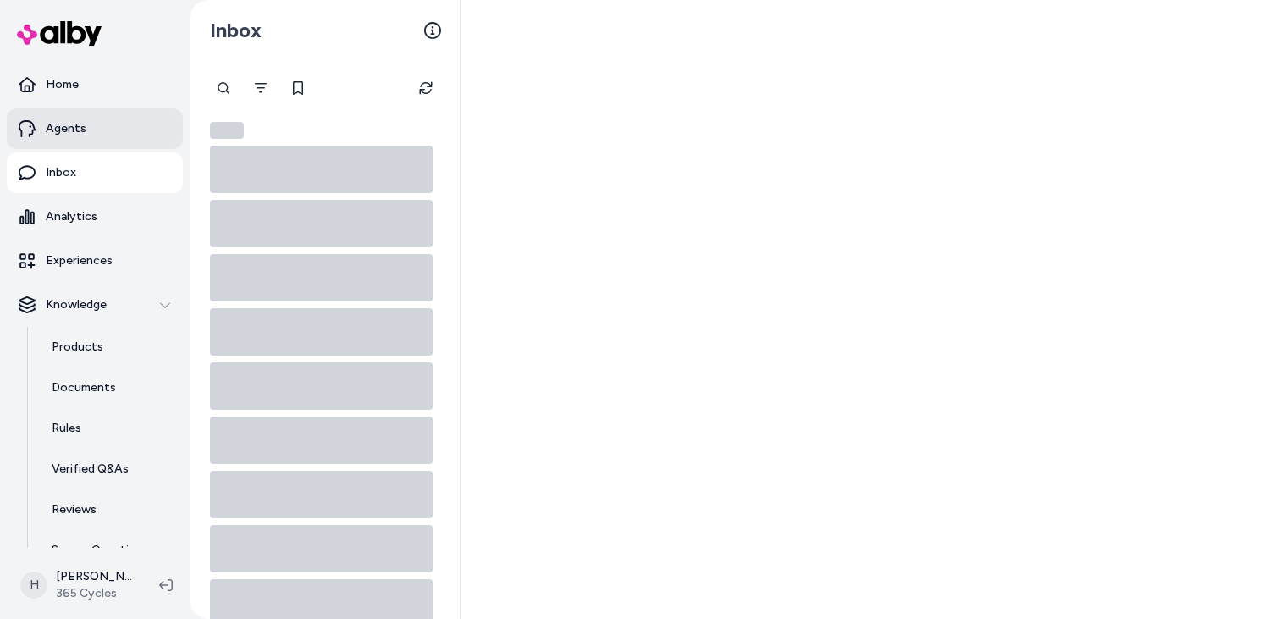
click at [124, 130] on link "Agents" at bounding box center [95, 128] width 176 height 41
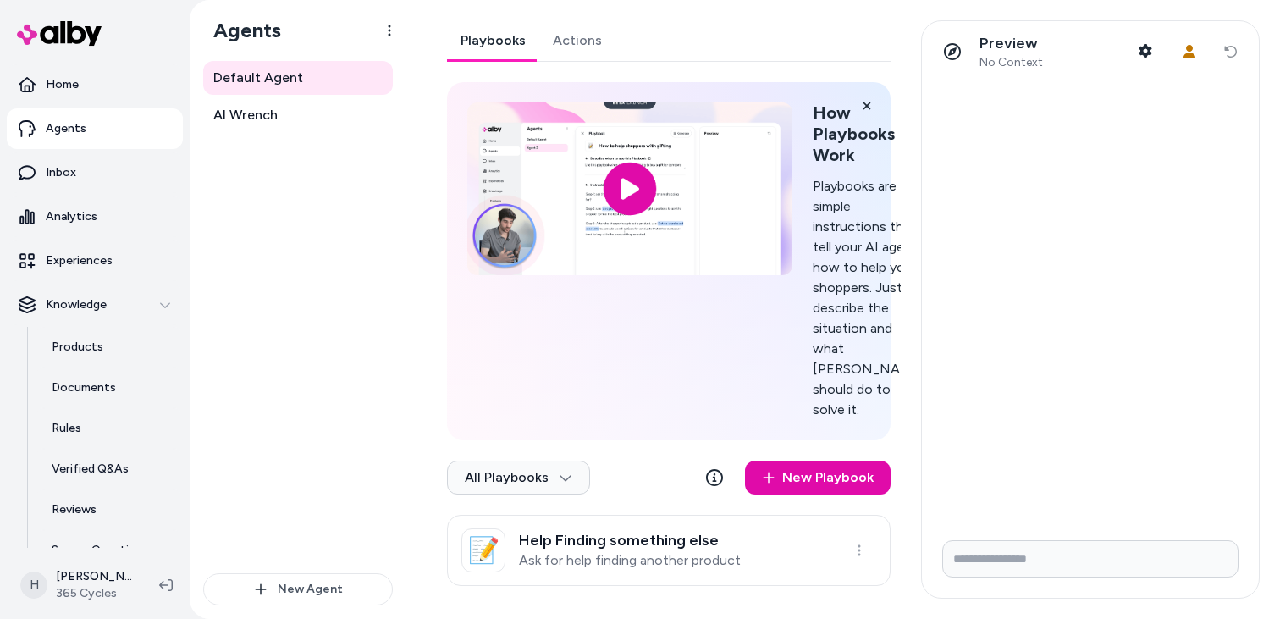
click at [580, 46] on link "Actions" at bounding box center [577, 40] width 76 height 41
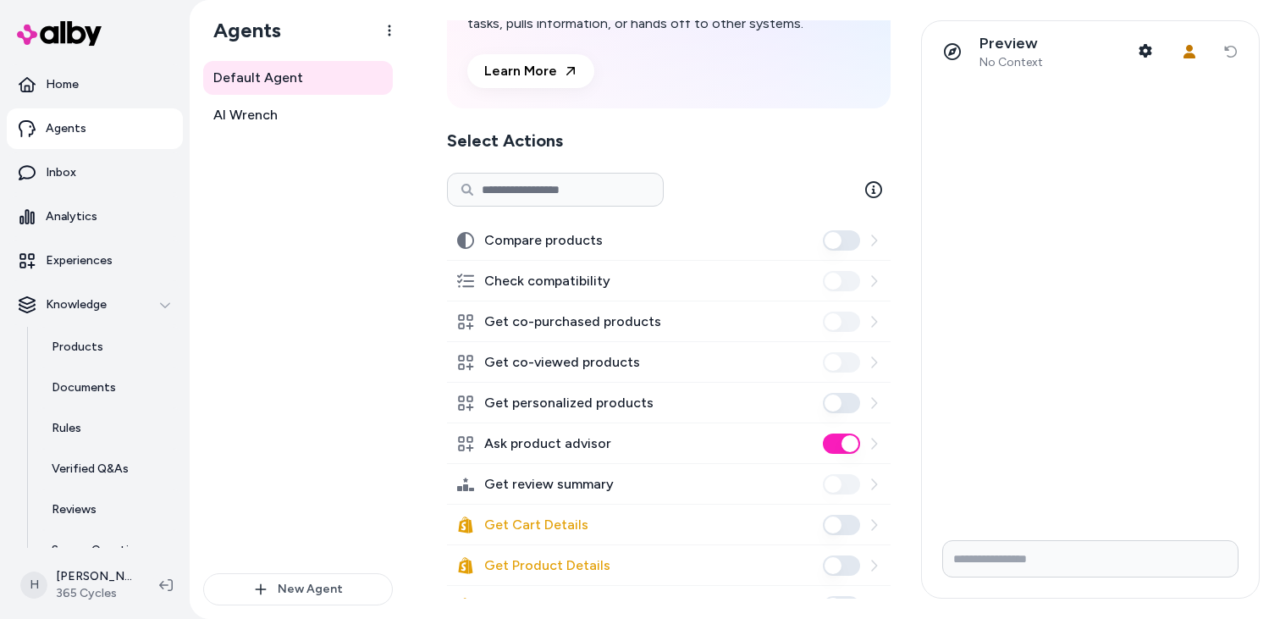
scroll to position [158, 0]
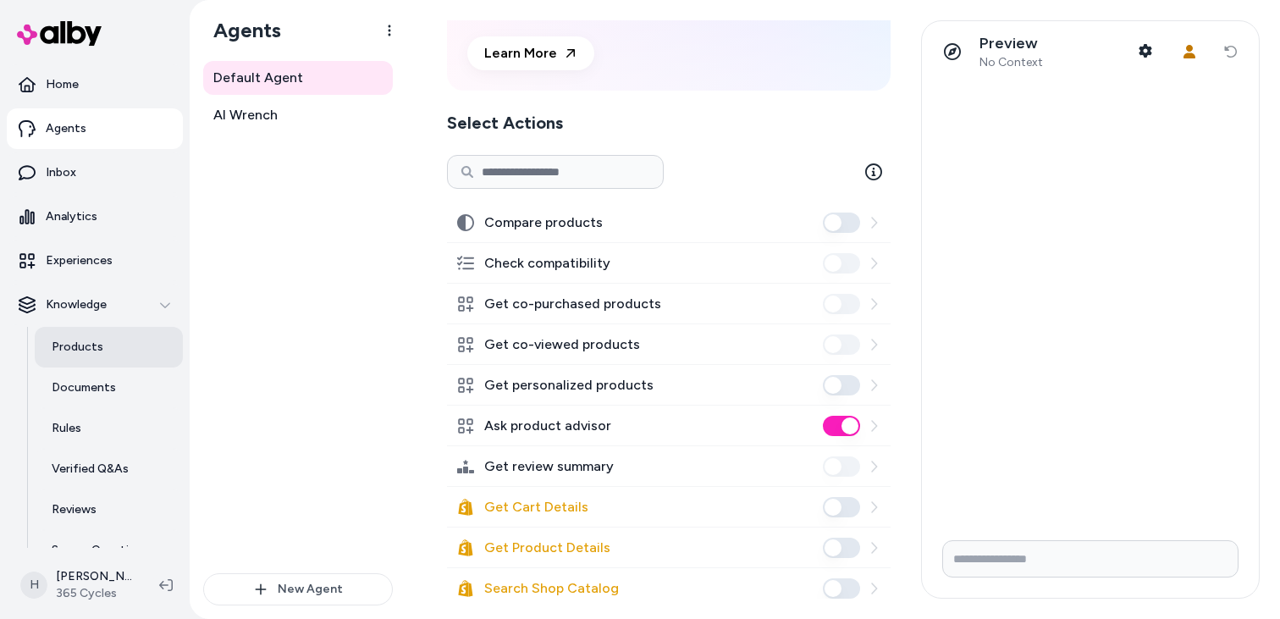
click at [78, 350] on p "Products" at bounding box center [78, 347] width 52 height 17
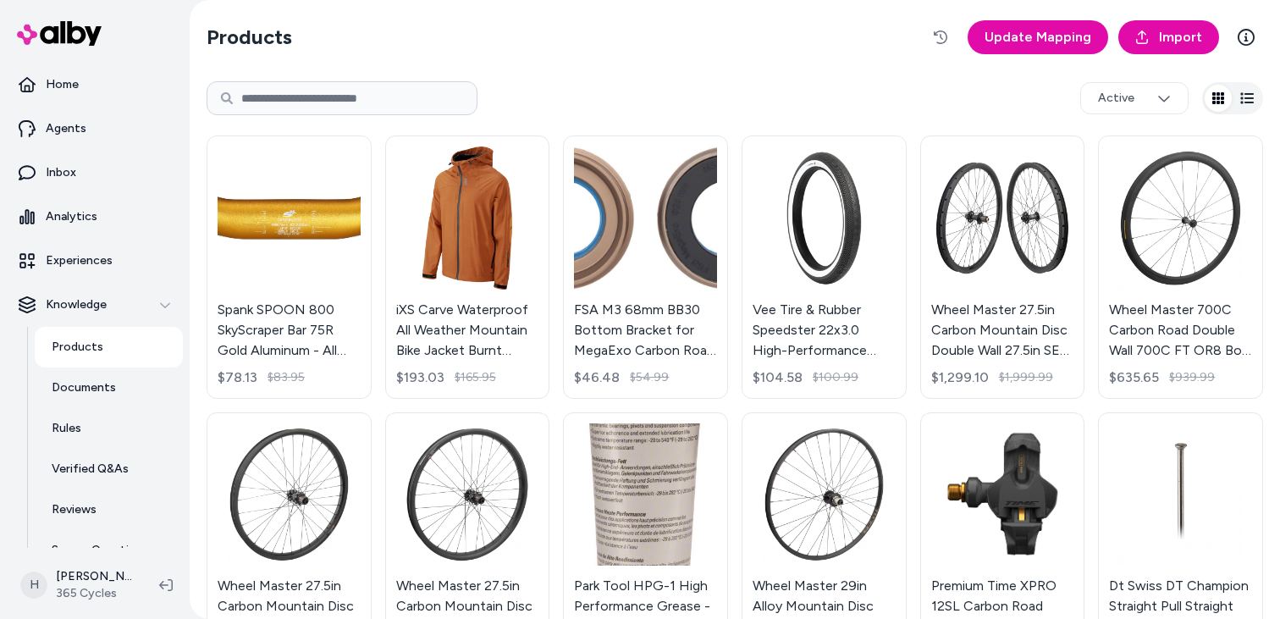
click at [512, 40] on section "Products Update Mapping Import" at bounding box center [735, 37] width 1057 height 47
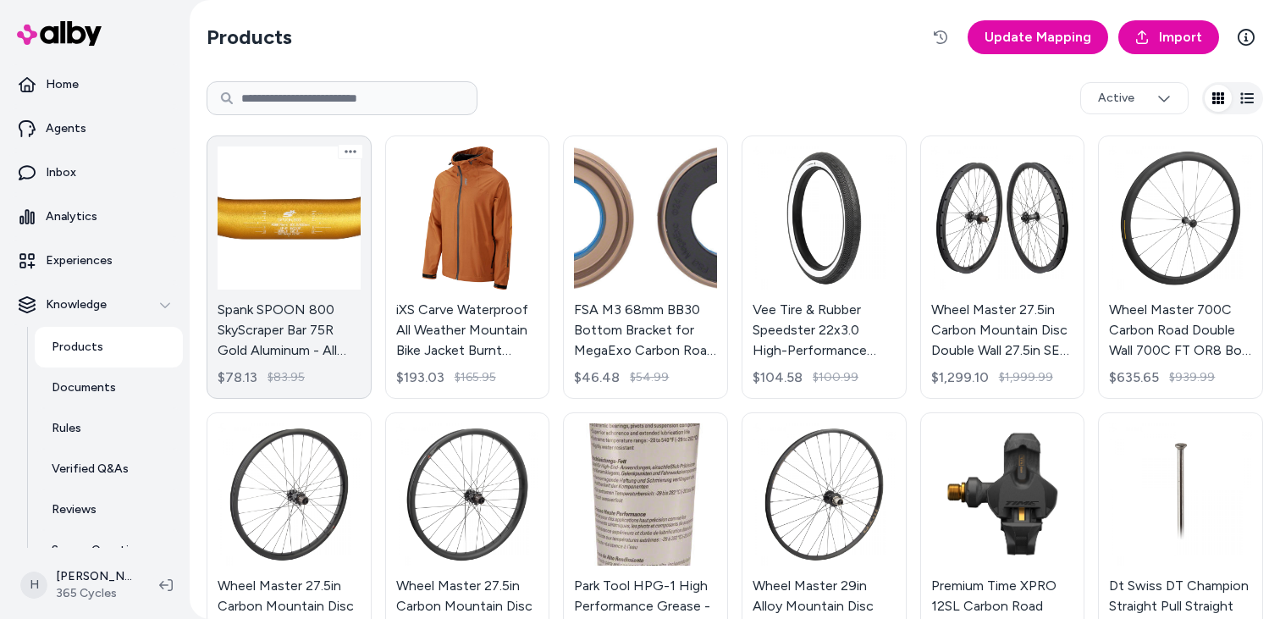
click at [283, 230] on link "Spank SPOON 800 SkyScraper Bar 75R Gold Aluminum - All Mountain Trail E-Bike $7…" at bounding box center [289, 266] width 165 height 263
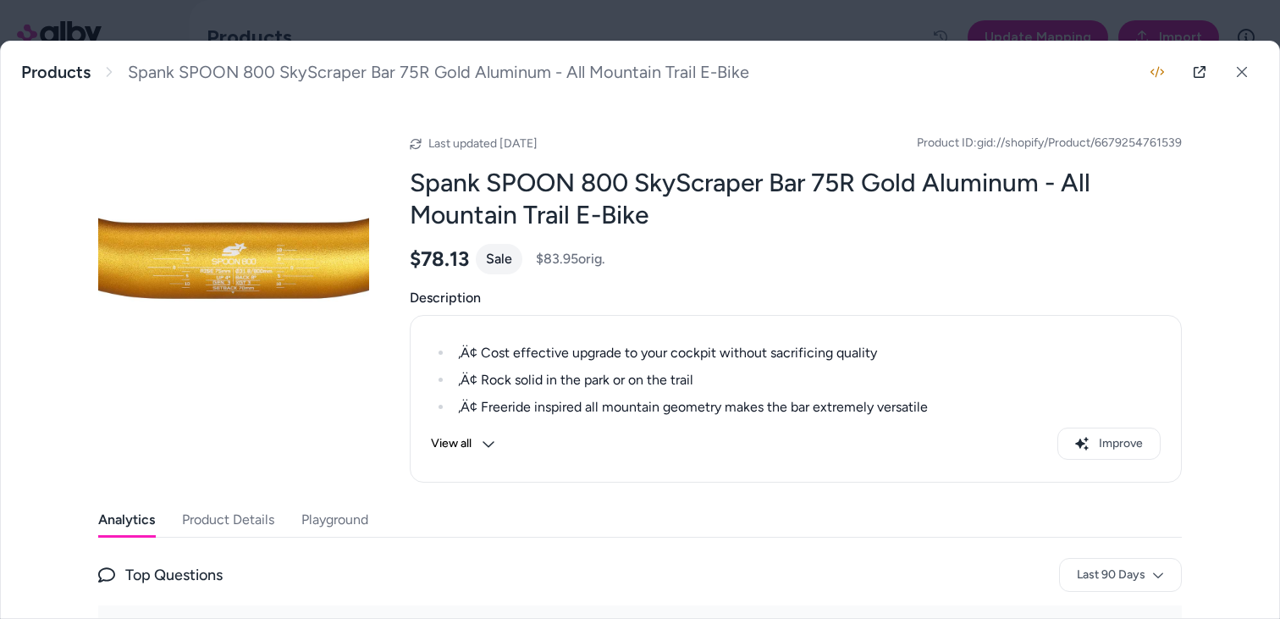
click at [740, 3] on div at bounding box center [640, 309] width 1280 height 619
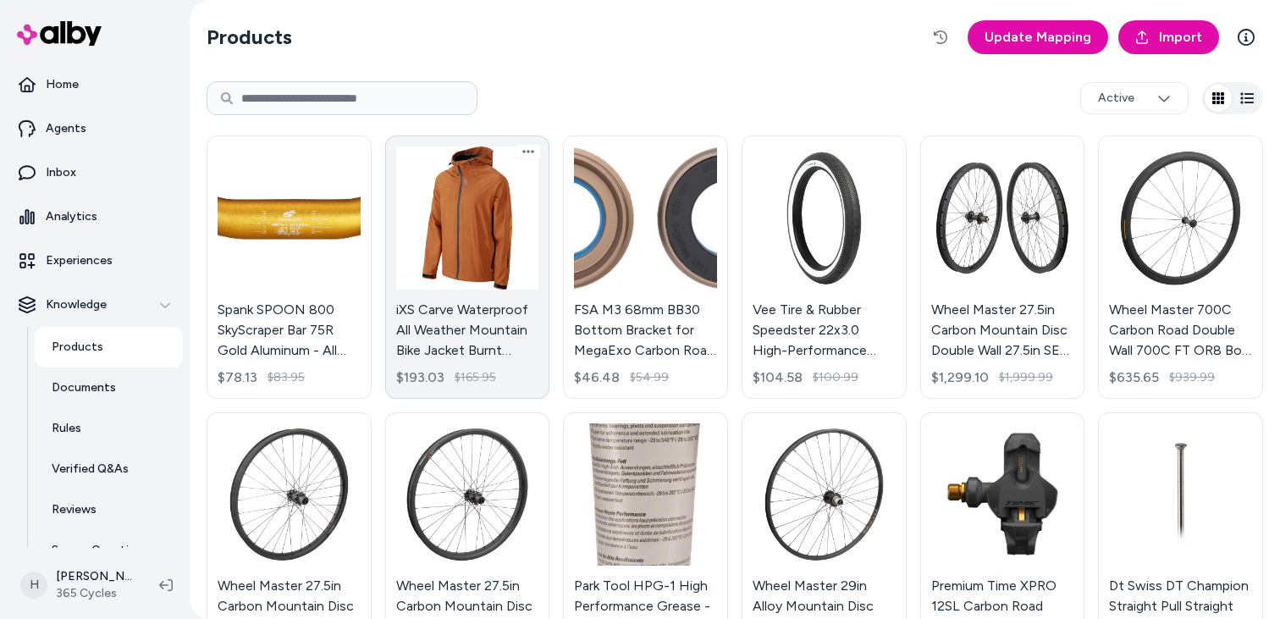
click at [472, 233] on link "iXS Carve Waterproof All Weather Mountain Bike Jacket Burnt Orange Large - Defa…" at bounding box center [467, 266] width 165 height 263
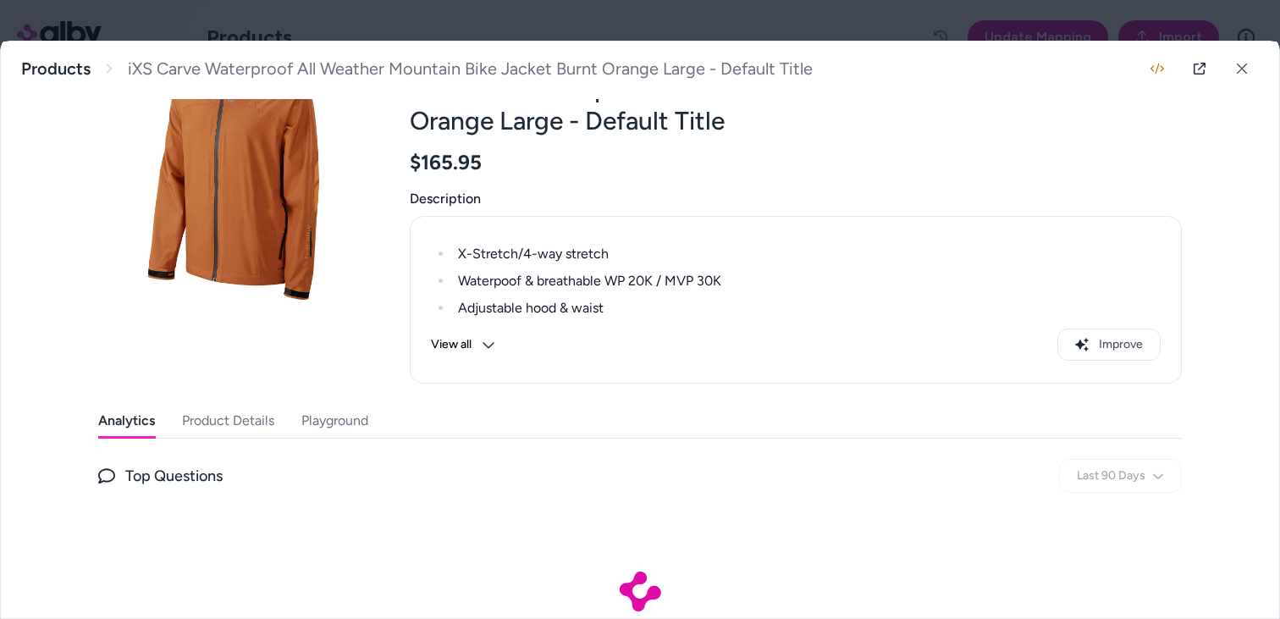
scroll to position [179, 0]
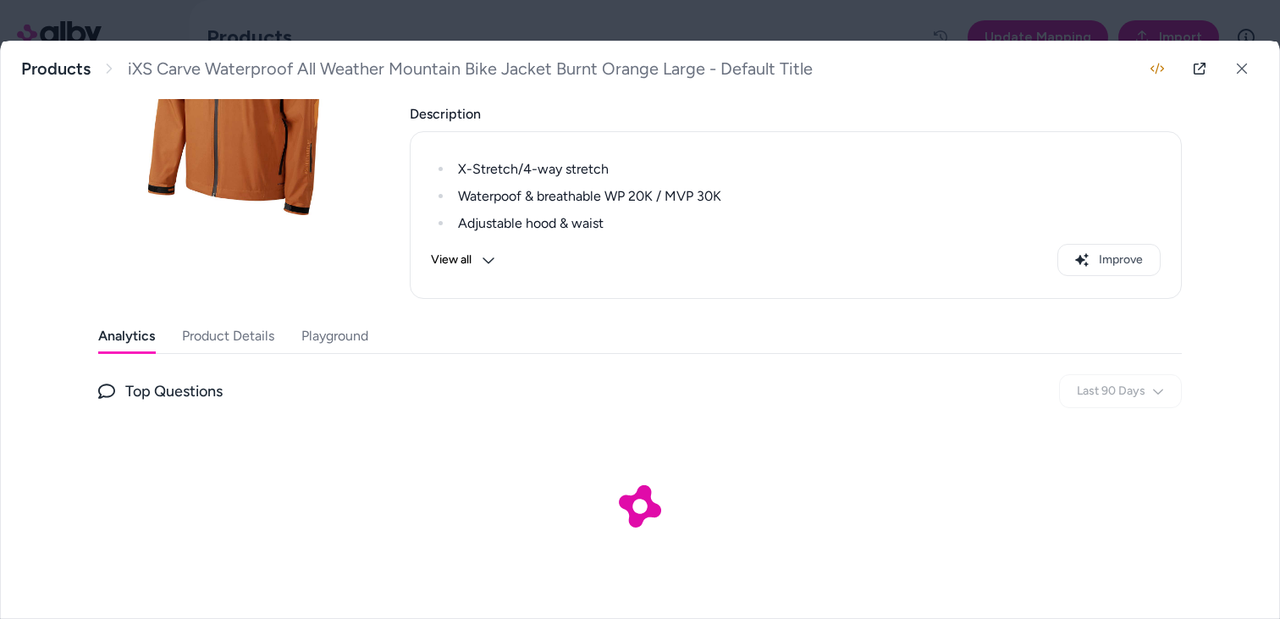
click at [333, 351] on button "Playground" at bounding box center [334, 336] width 67 height 34
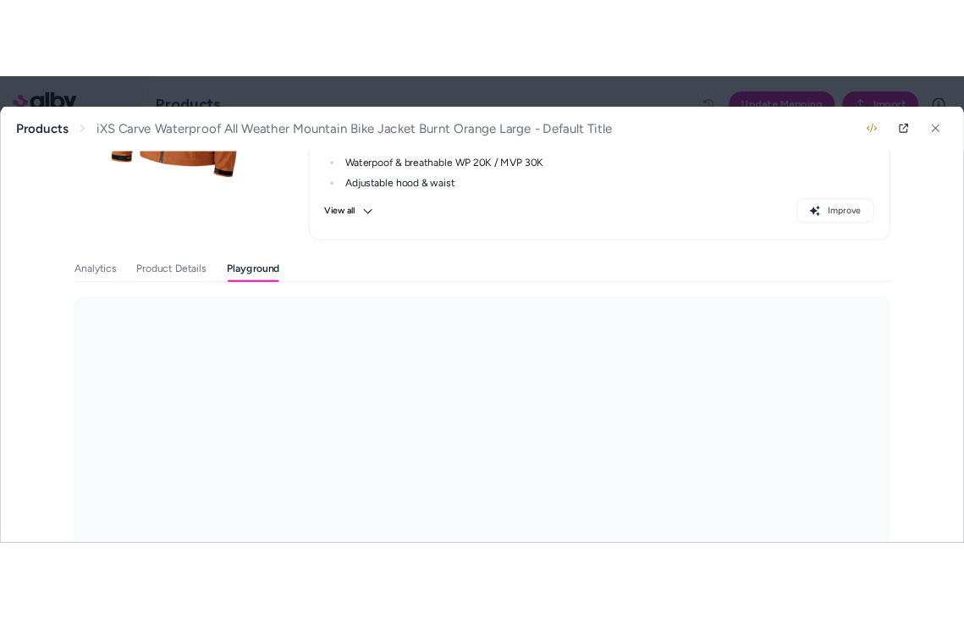
scroll to position [301, 0]
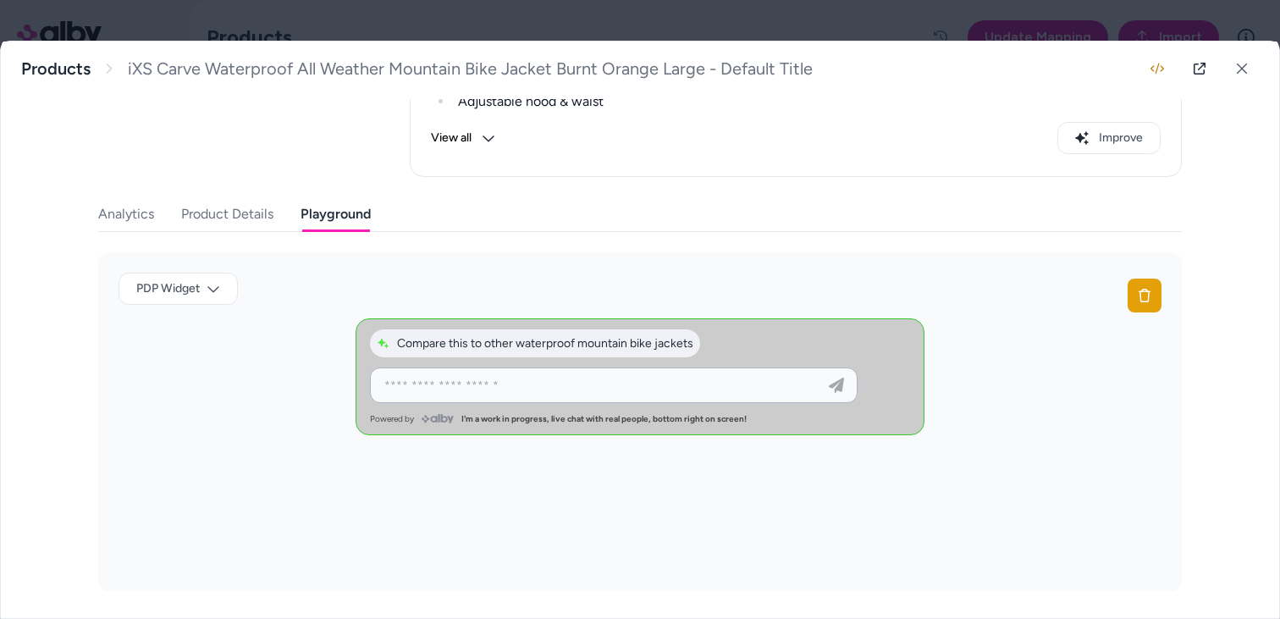
click at [473, 388] on input at bounding box center [596, 385] width 445 height 20
click at [585, 389] on input at bounding box center [596, 385] width 445 height 20
click at [684, 212] on div "Analytics Product Details Playground" at bounding box center [640, 214] width 1084 height 35
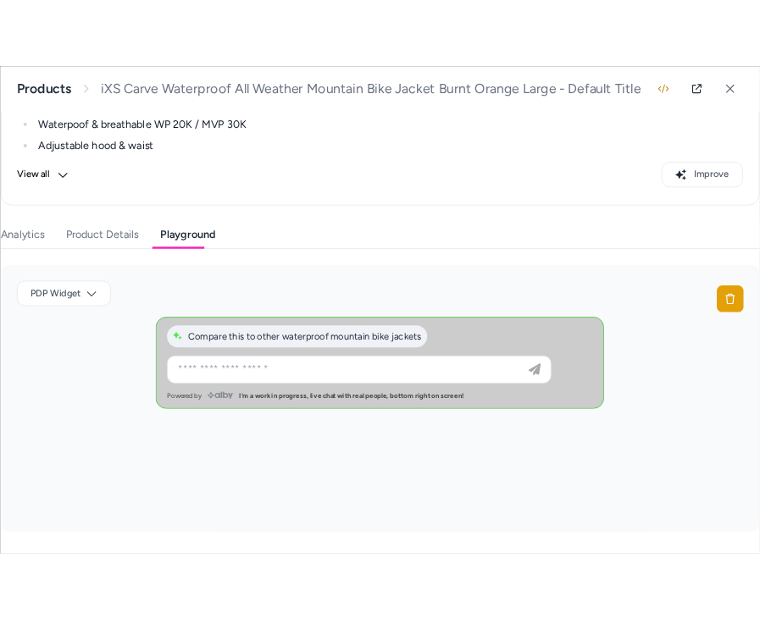
scroll to position [276, 0]
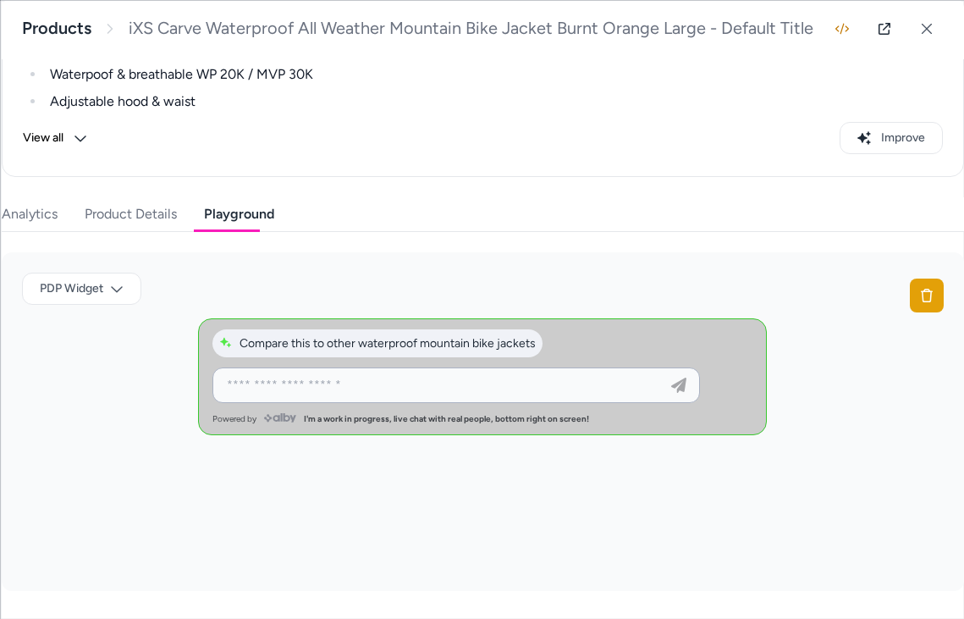
click at [513, 389] on input at bounding box center [439, 385] width 445 height 20
click at [457, 378] on input at bounding box center [439, 385] width 445 height 20
click at [435, 384] on input at bounding box center [439, 385] width 445 height 20
type input "**********"
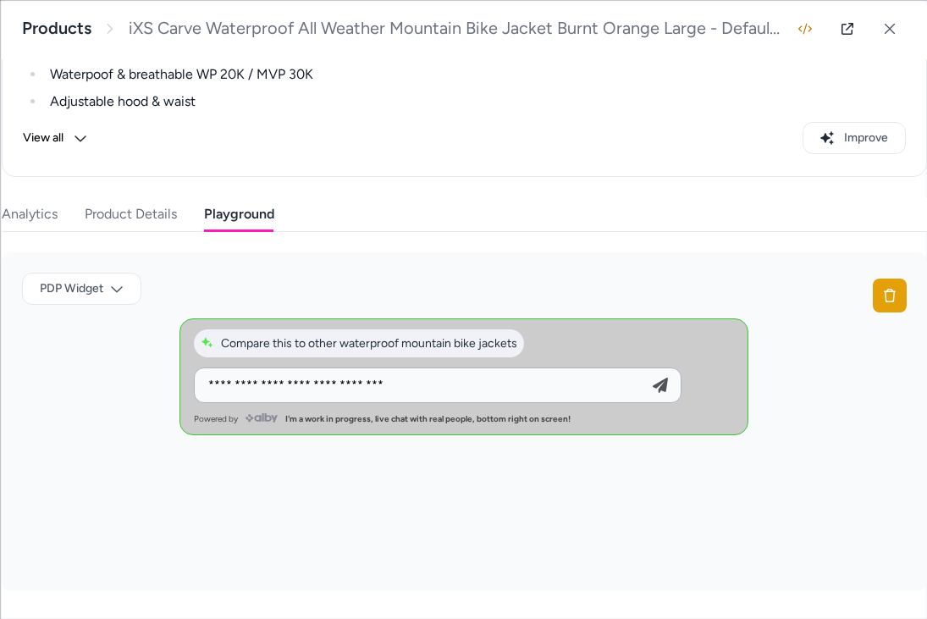
click at [662, 388] on icon "button" at bounding box center [659, 385] width 15 height 15
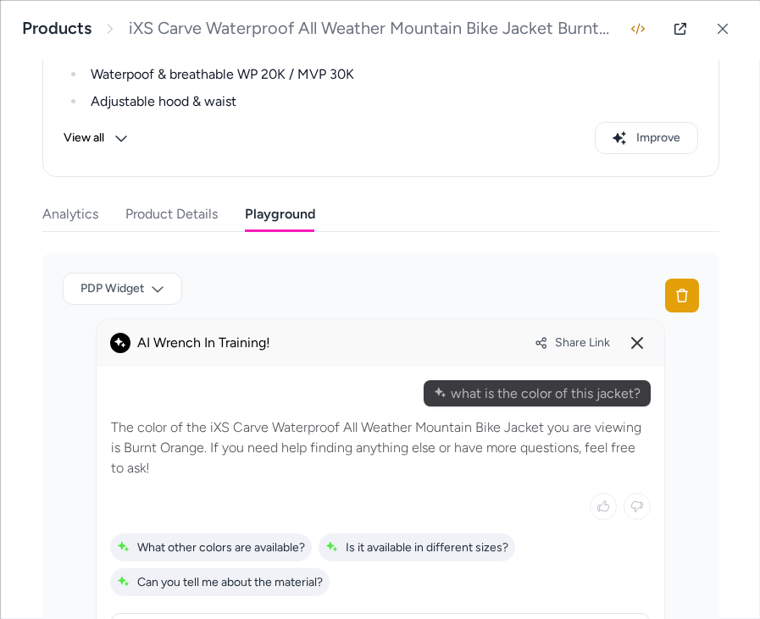
click at [585, 346] on span "Share Link" at bounding box center [582, 343] width 55 height 14
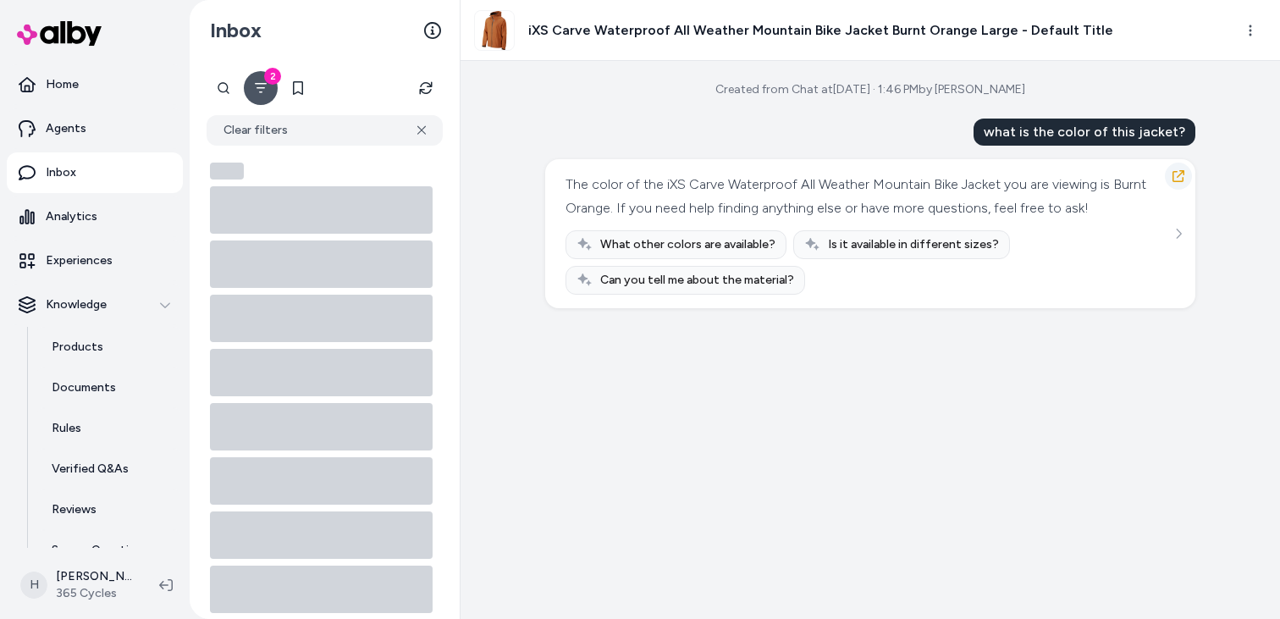
click at [1172, 180] on icon "button" at bounding box center [1179, 176] width 14 height 14
